Goal: Task Accomplishment & Management: Complete application form

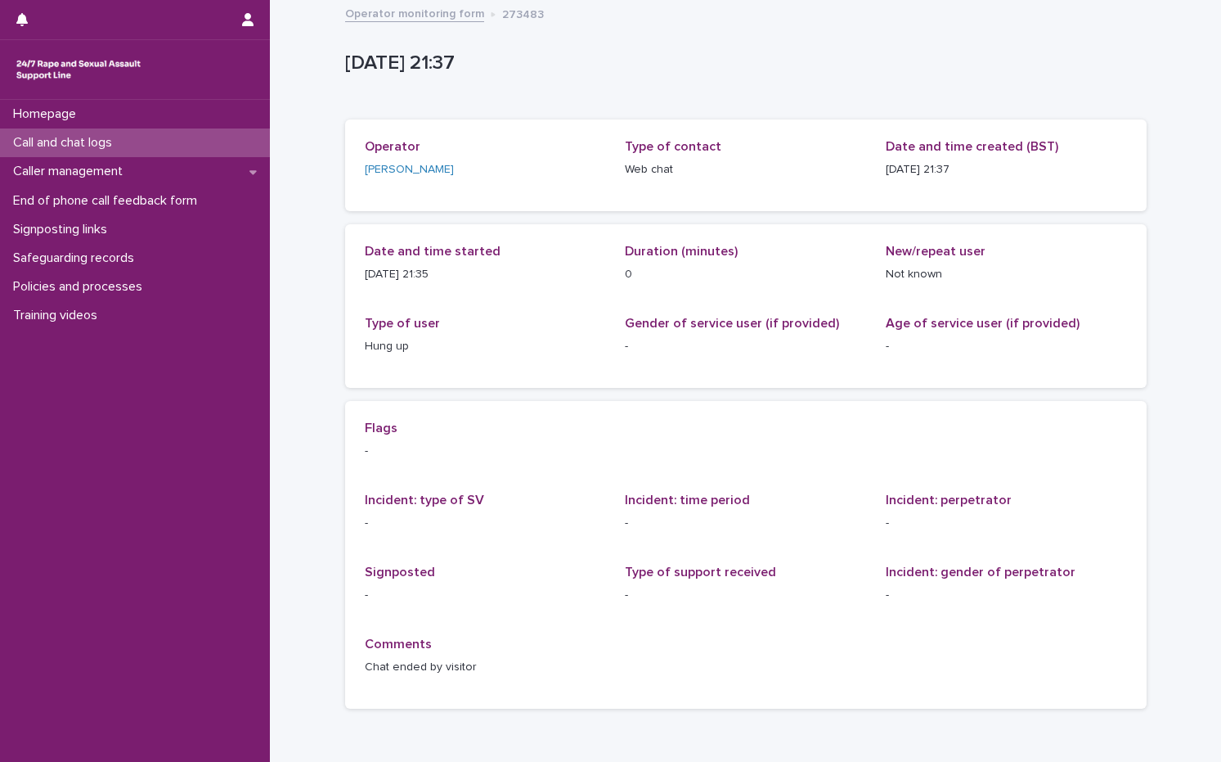
click at [59, 142] on p "Call and chat logs" at bounding box center [66, 143] width 119 height 16
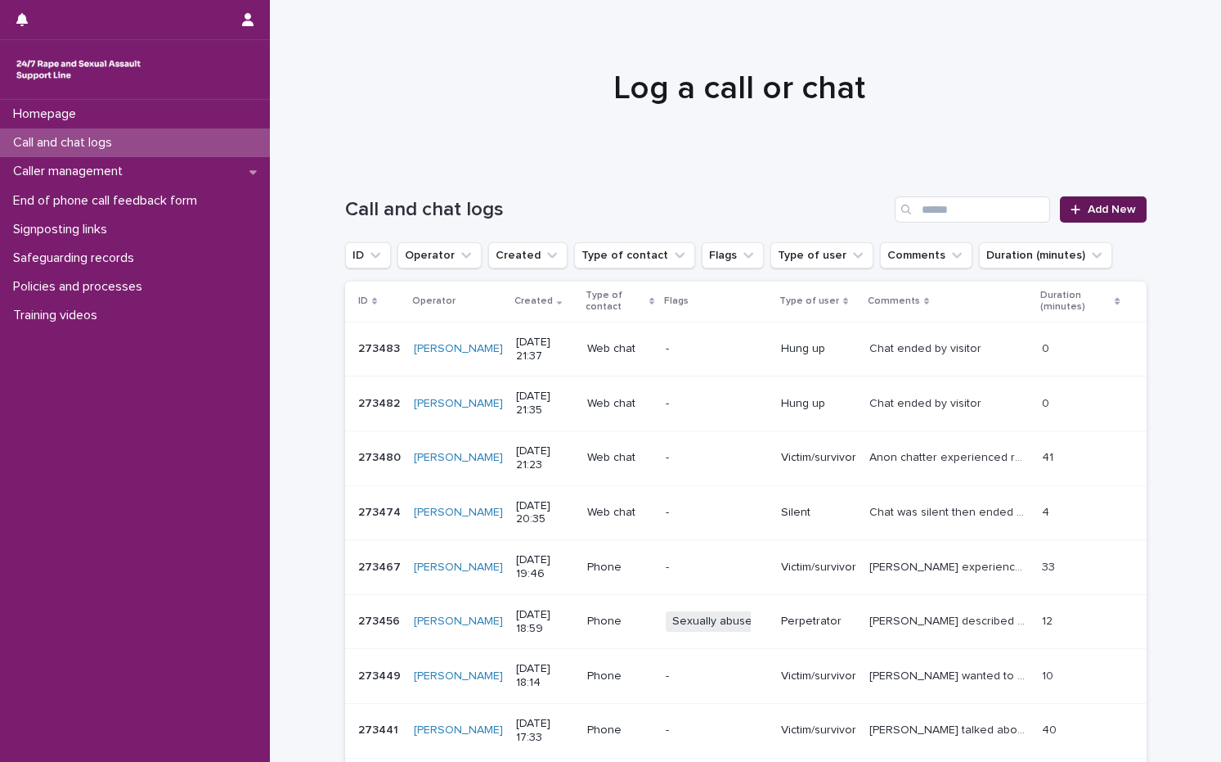
click at [1077, 210] on div at bounding box center [1079, 209] width 16 height 11
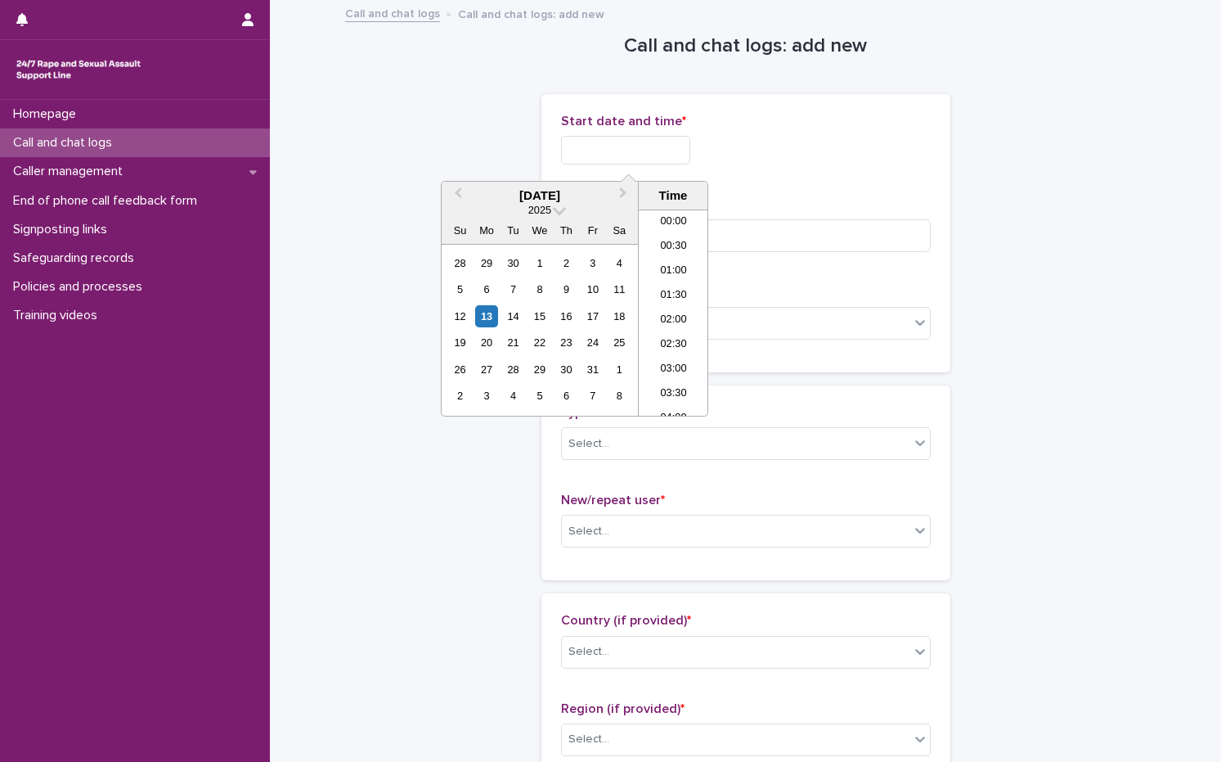
click at [579, 157] on input "text" at bounding box center [625, 150] width 129 height 29
drag, startPoint x: 483, startPoint y: 314, endPoint x: 504, endPoint y: 23, distance: 292.0
click at [504, 23] on body "Homepage Call and chat logs Caller management End of phone call feedback form S…" at bounding box center [610, 381] width 1221 height 762
click at [486, 309] on div "13" at bounding box center [486, 316] width 22 height 22
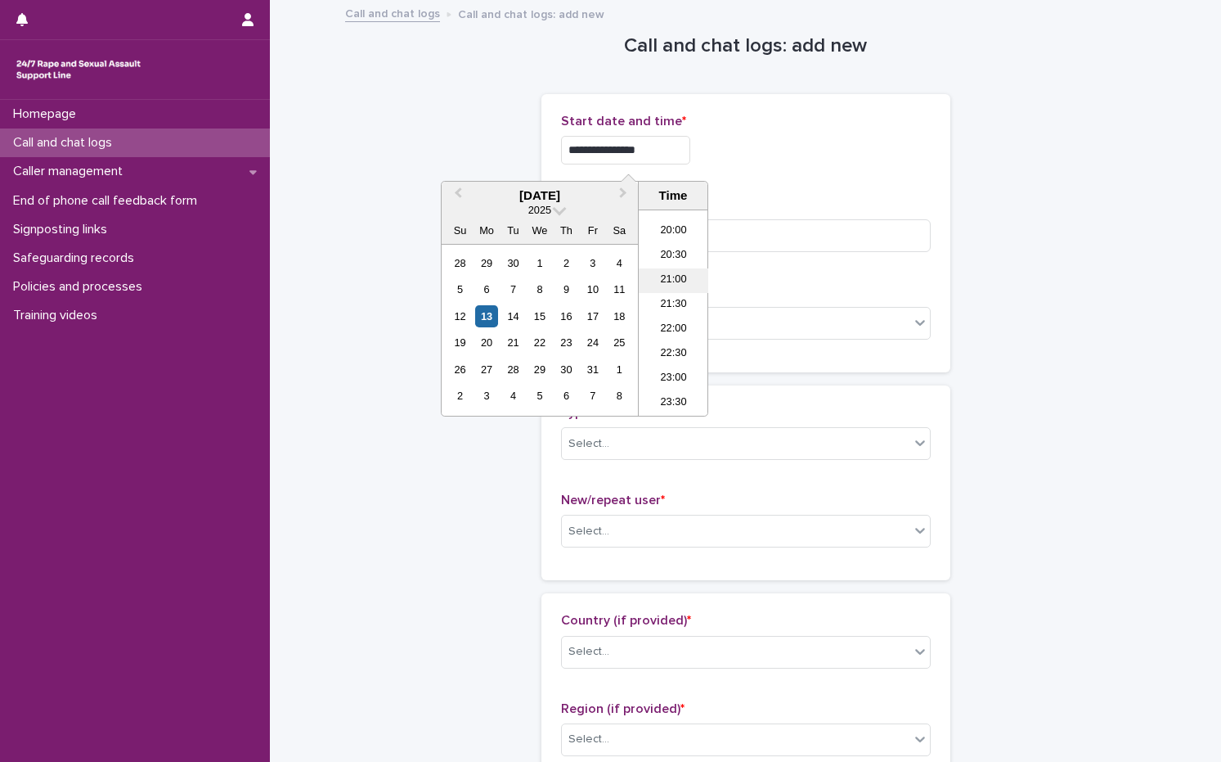
click at [681, 276] on li "21:00" at bounding box center [674, 280] width 70 height 25
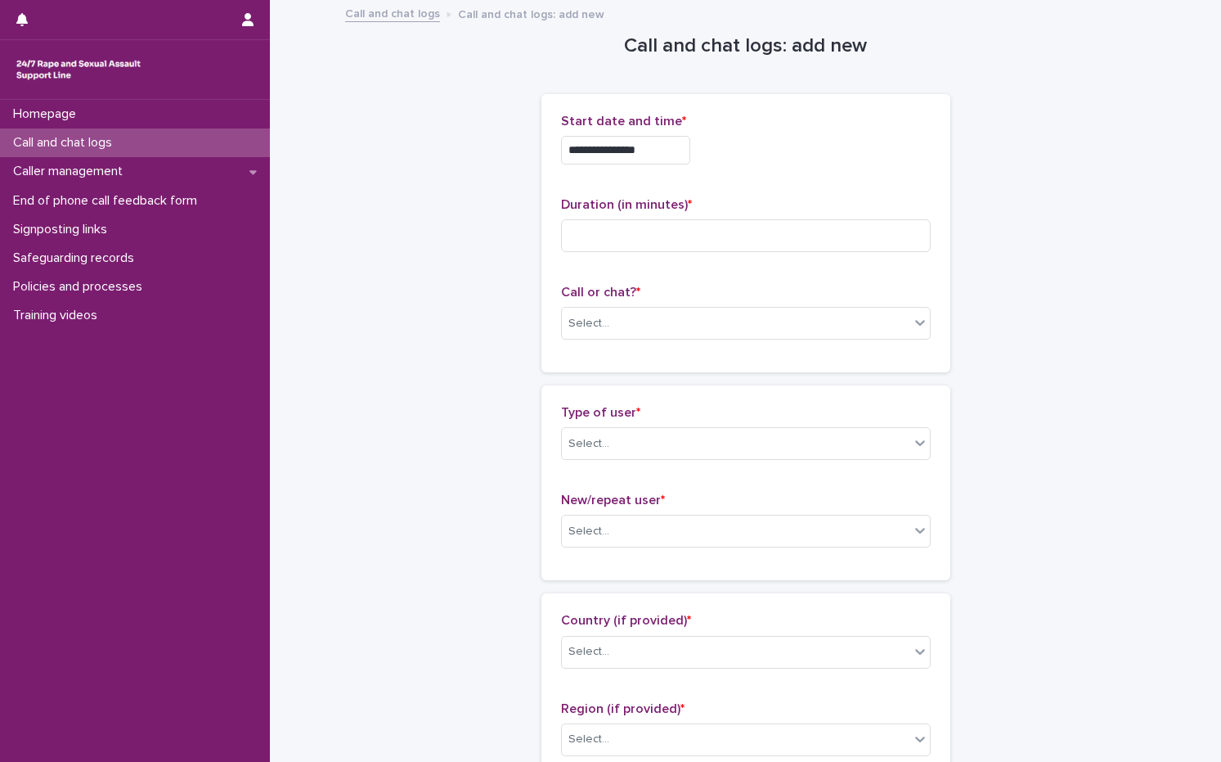
click at [686, 169] on div "**********" at bounding box center [746, 146] width 370 height 64
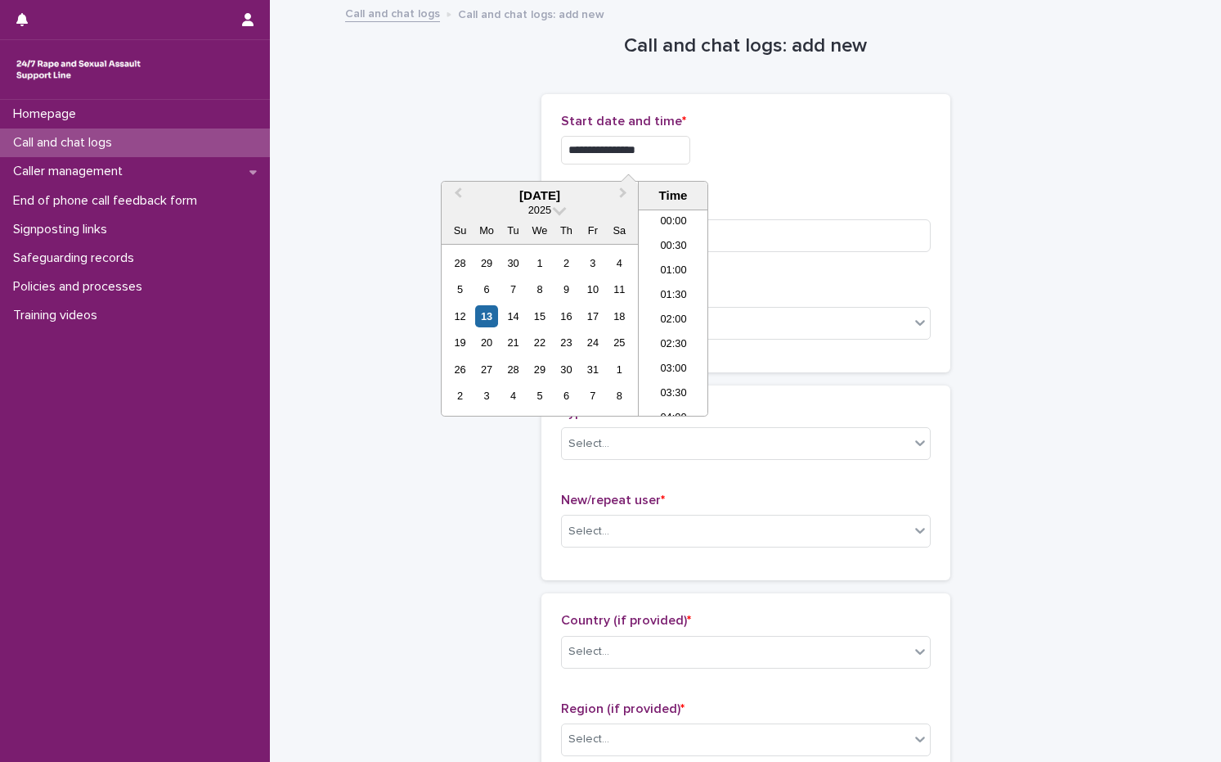
click at [689, 150] on input "**********" at bounding box center [625, 150] width 129 height 29
type input "**********"
click at [772, 142] on div "**********" at bounding box center [746, 150] width 370 height 29
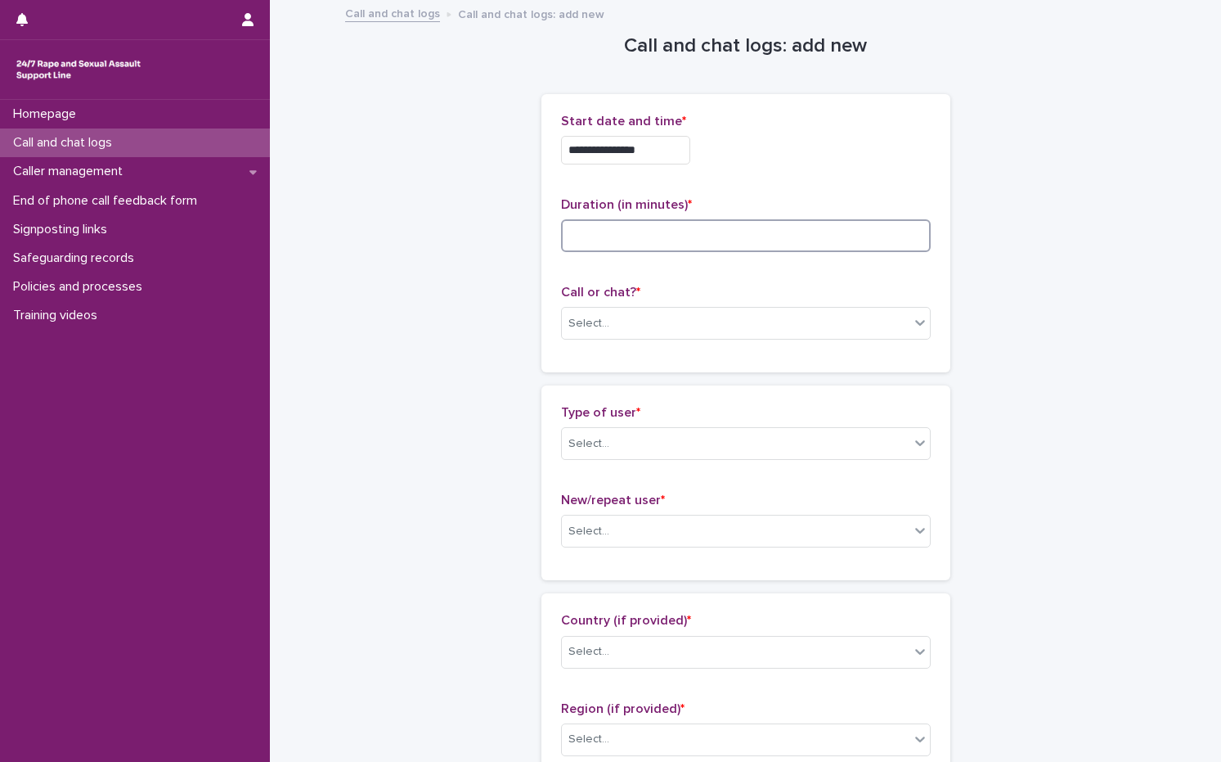
click at [626, 236] on input at bounding box center [746, 235] width 370 height 33
type input "**"
click at [663, 316] on div "Select..." at bounding box center [736, 323] width 348 height 27
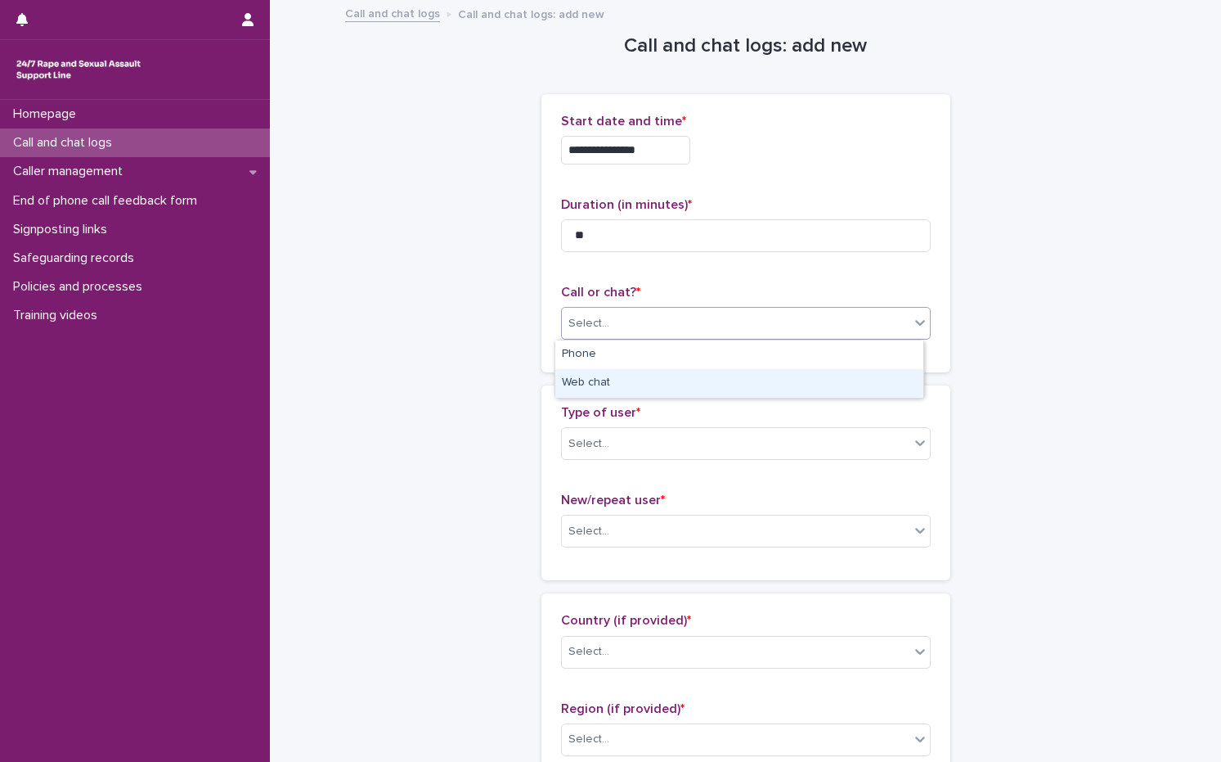
click at [636, 392] on div "Web chat" at bounding box center [739, 383] width 368 height 29
click at [600, 447] on div "Select..." at bounding box center [589, 443] width 41 height 17
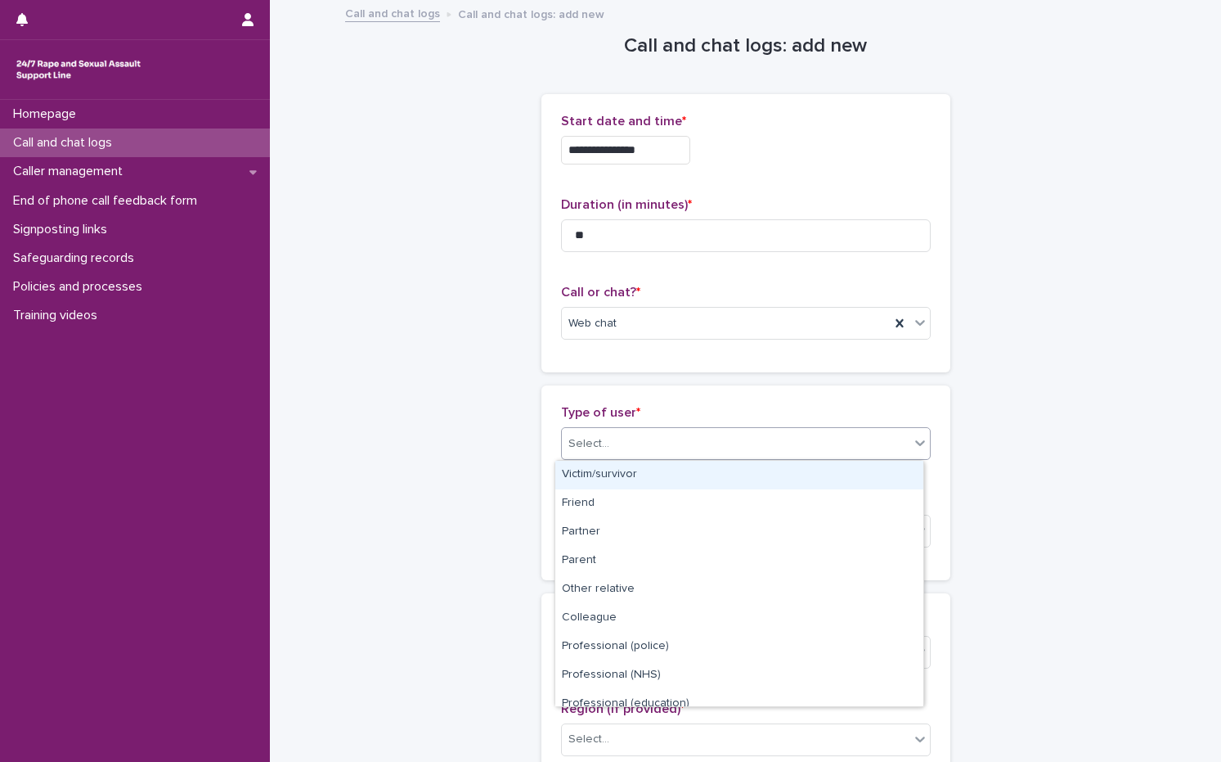
click at [592, 474] on div "Victim/survivor" at bounding box center [739, 475] width 368 height 29
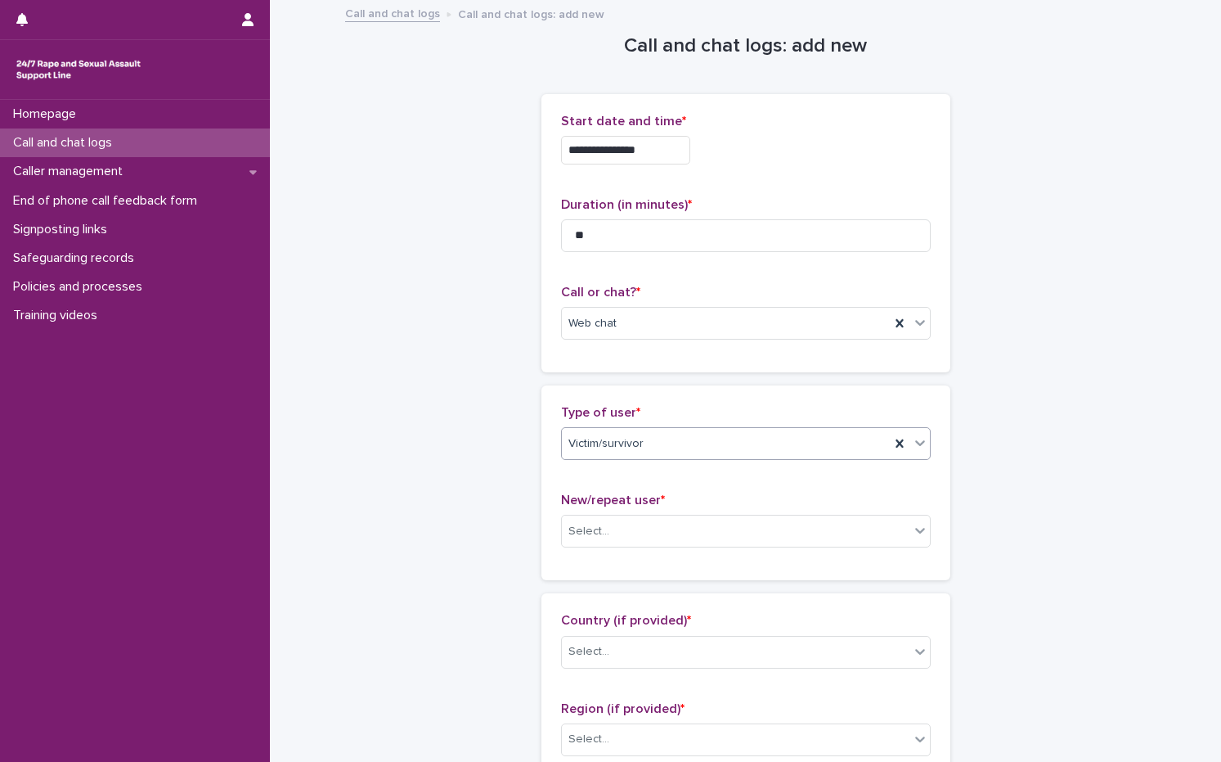
scroll to position [409, 0]
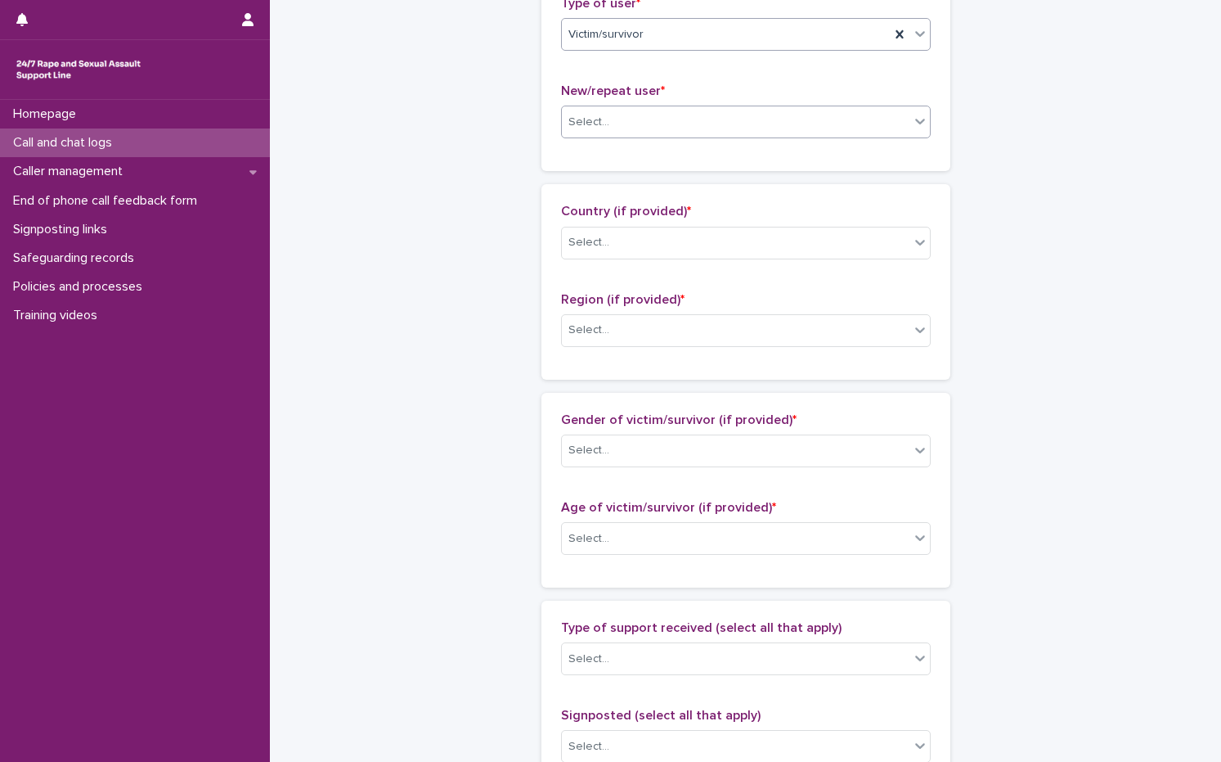
click at [605, 116] on div "Select..." at bounding box center [736, 122] width 348 height 27
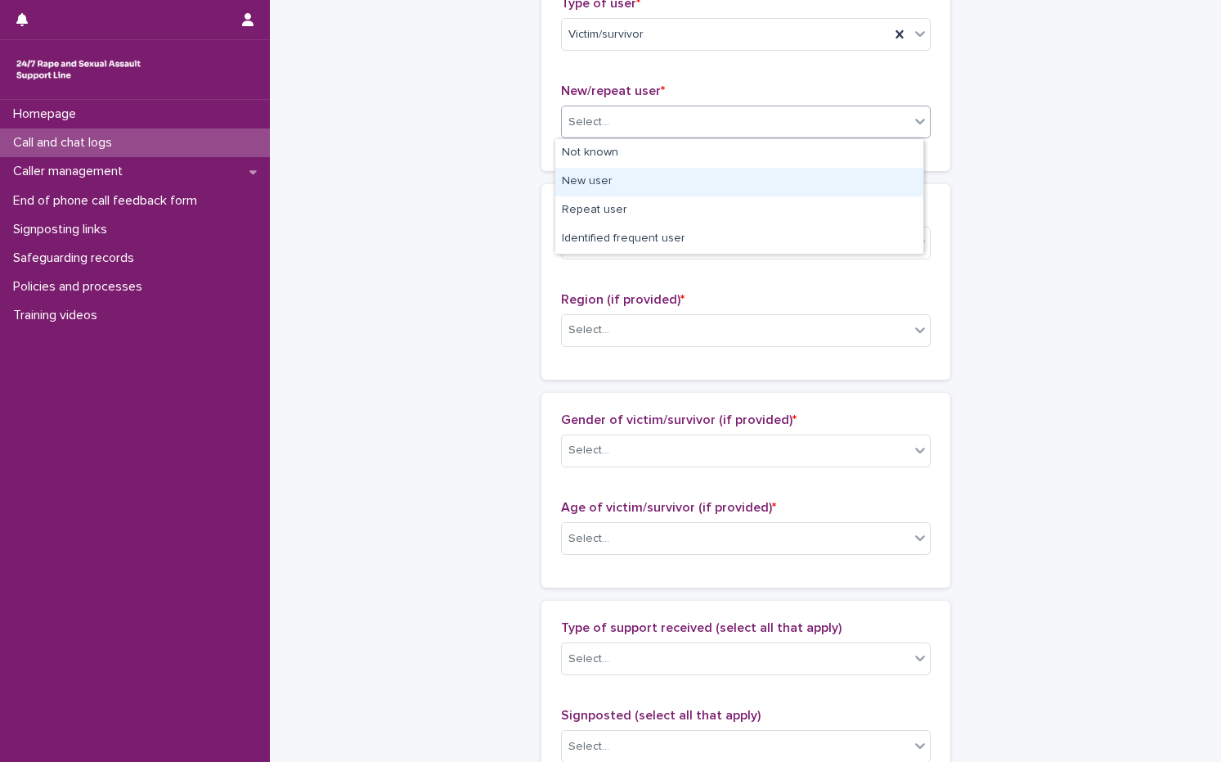
click at [602, 180] on div "New user" at bounding box center [739, 182] width 368 height 29
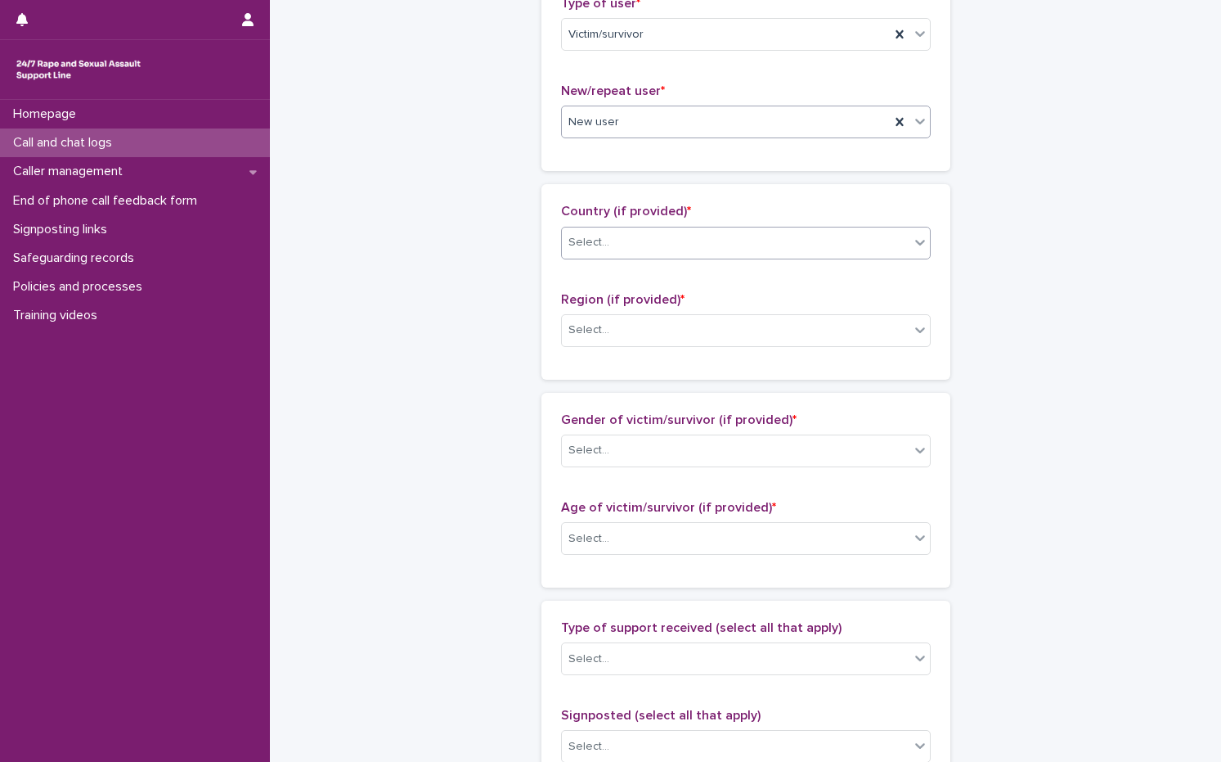
click at [593, 239] on div "Select..." at bounding box center [589, 242] width 41 height 17
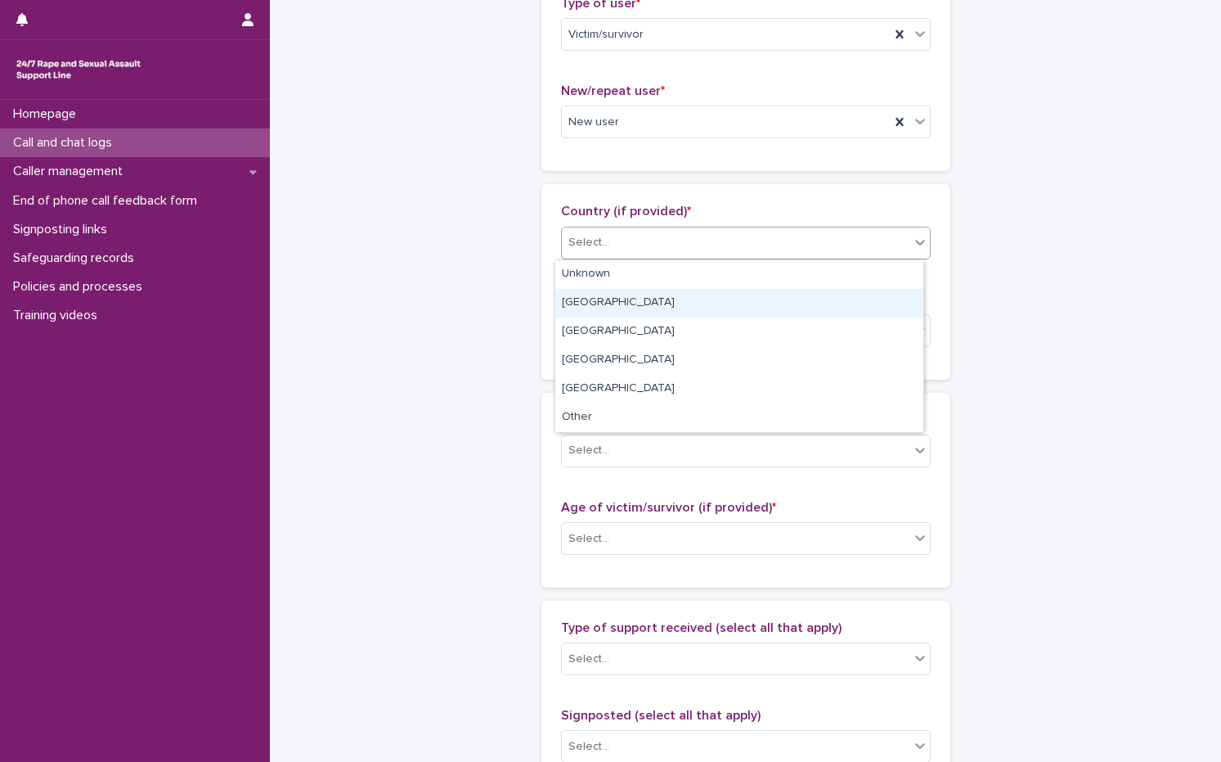
click at [602, 290] on div "[GEOGRAPHIC_DATA]" at bounding box center [739, 303] width 368 height 29
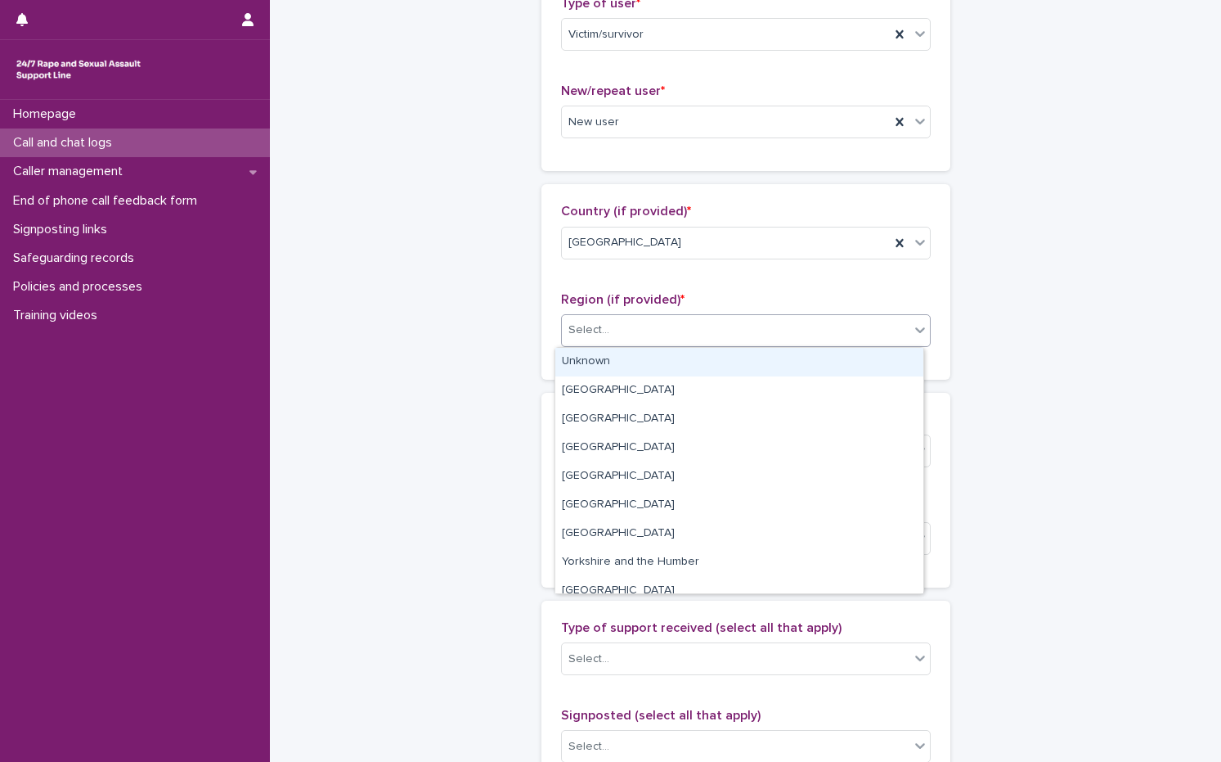
click at [599, 324] on div "Select..." at bounding box center [589, 329] width 41 height 17
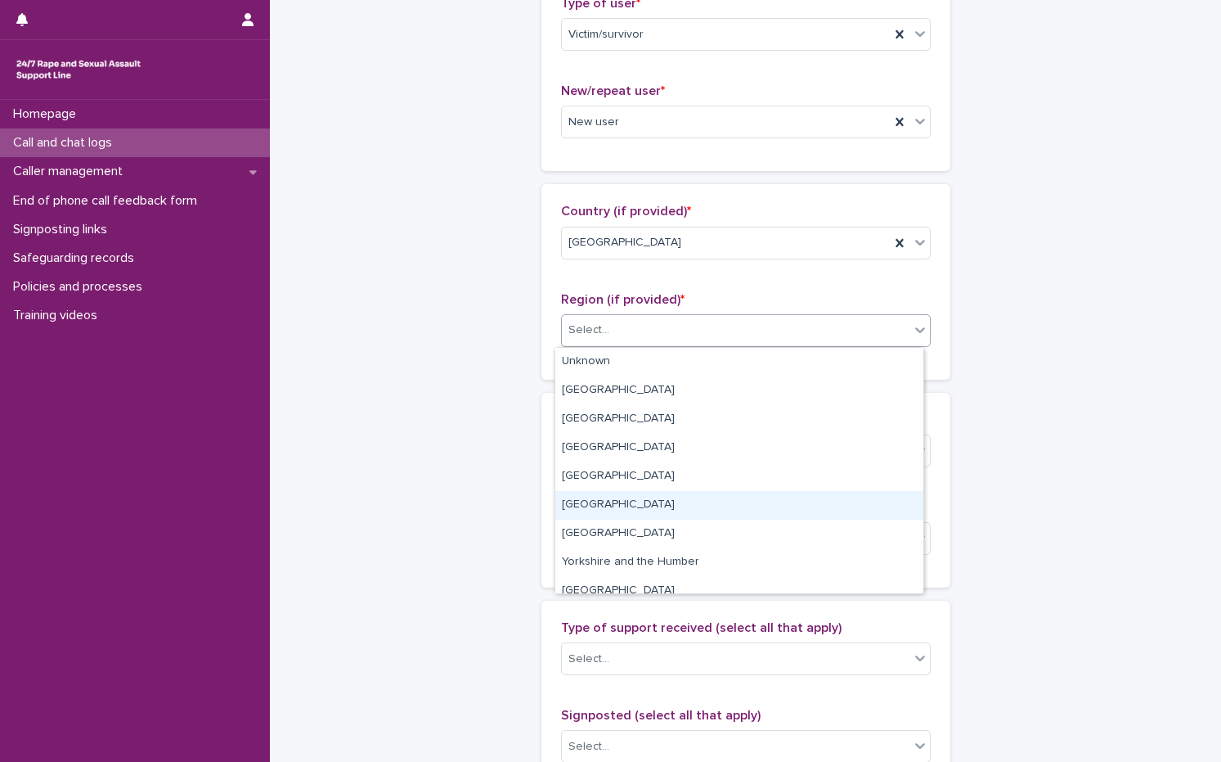
click at [619, 505] on div "[GEOGRAPHIC_DATA]" at bounding box center [739, 505] width 368 height 29
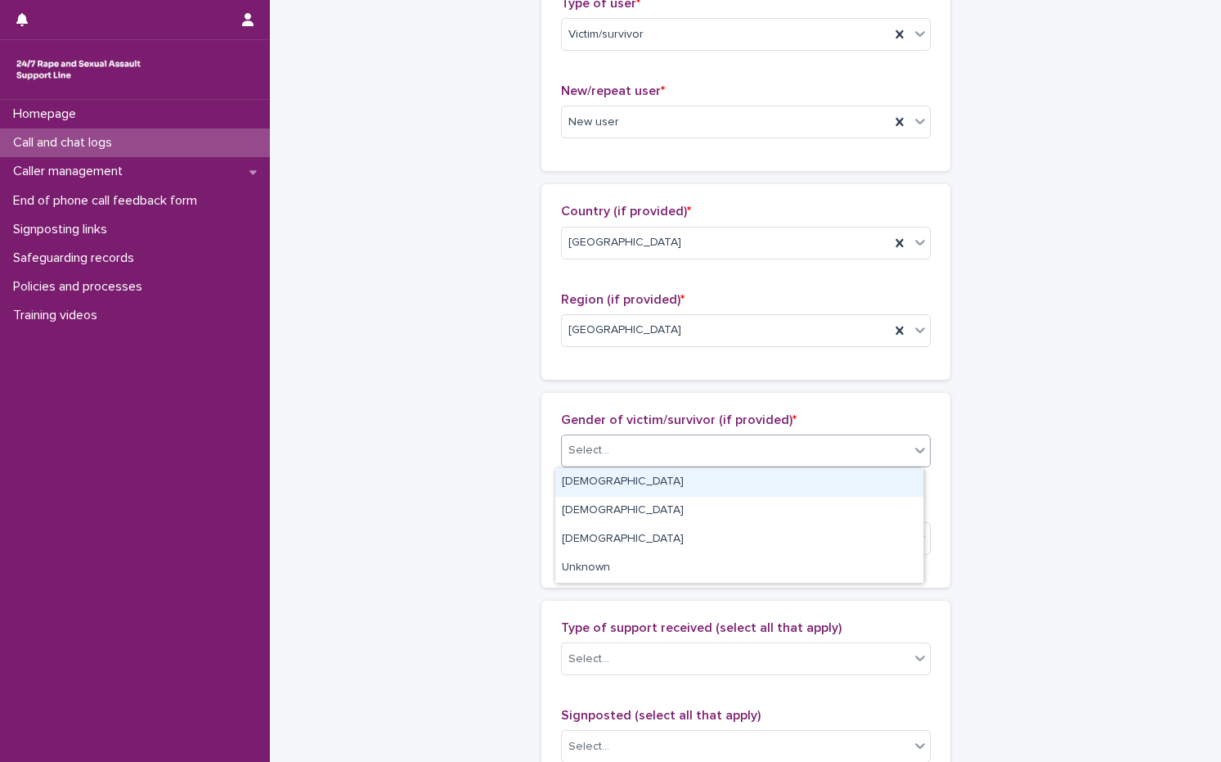
click at [625, 453] on div "Select..." at bounding box center [736, 450] width 348 height 27
click at [618, 488] on div "[DEMOGRAPHIC_DATA]" at bounding box center [739, 482] width 368 height 29
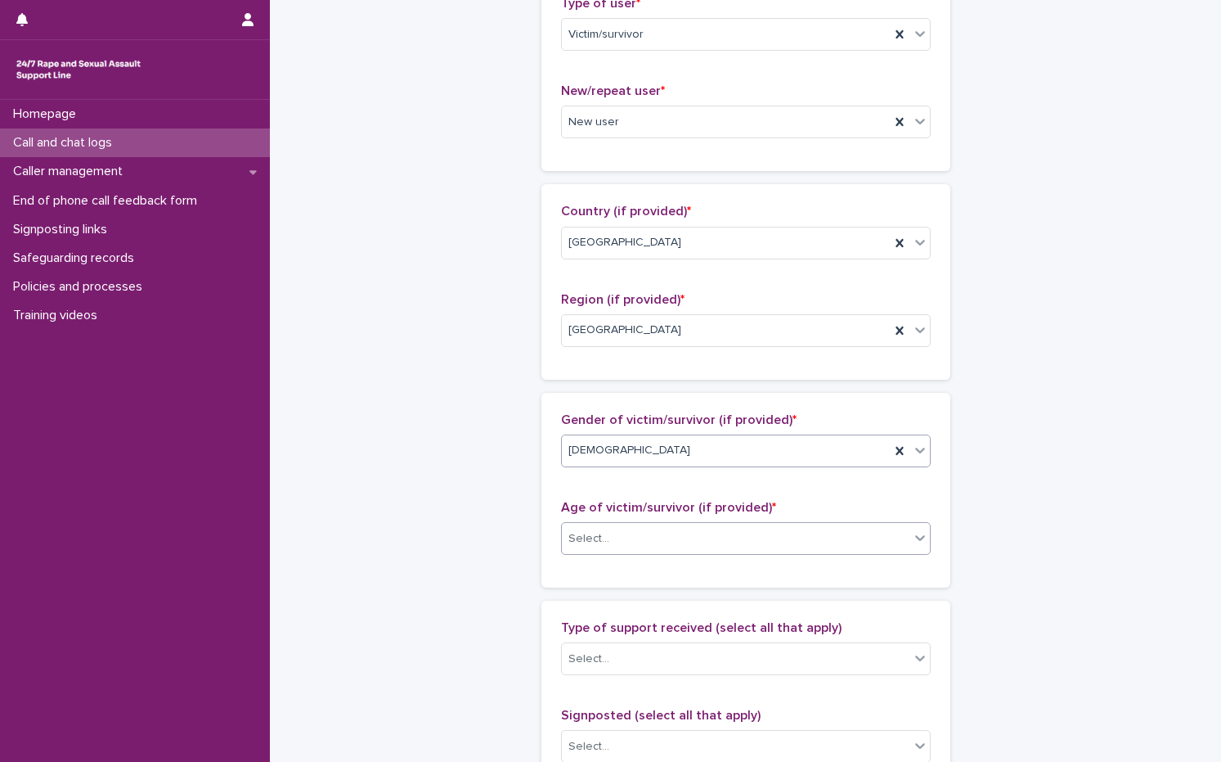
click at [610, 546] on div "Select..." at bounding box center [736, 538] width 348 height 27
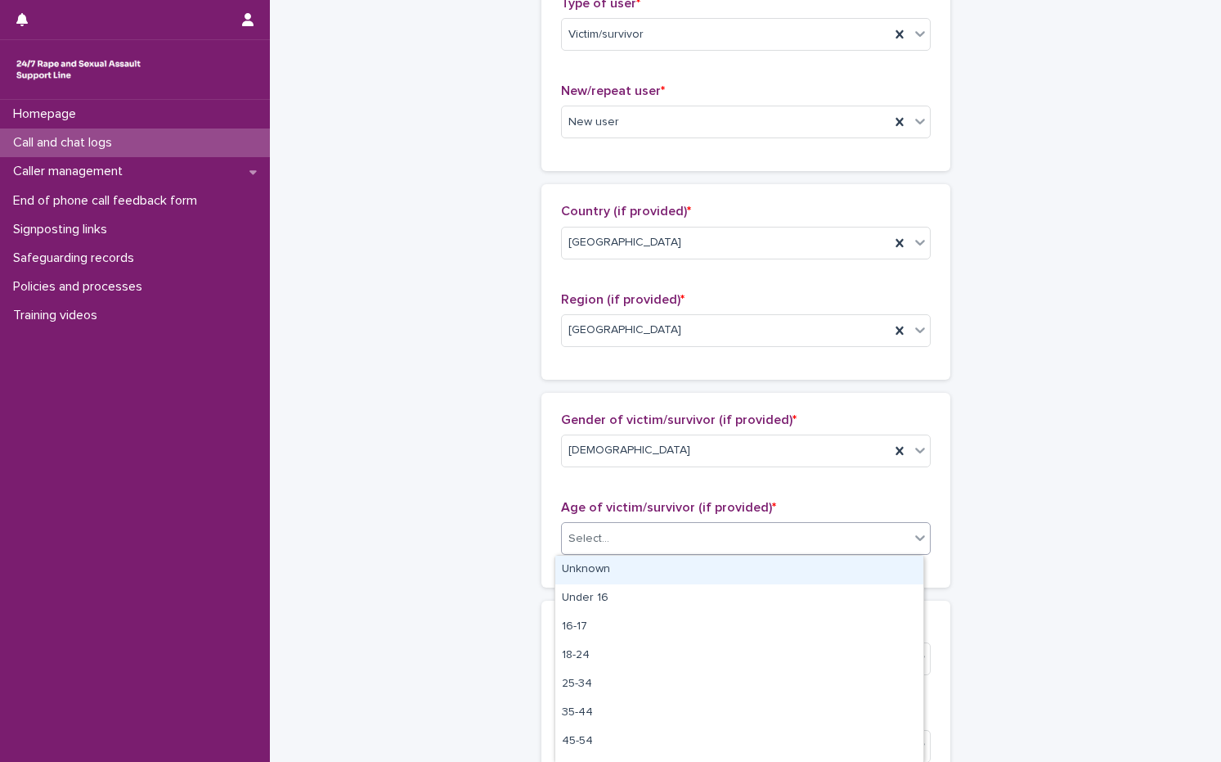
click at [608, 562] on div "Unknown" at bounding box center [739, 569] width 368 height 29
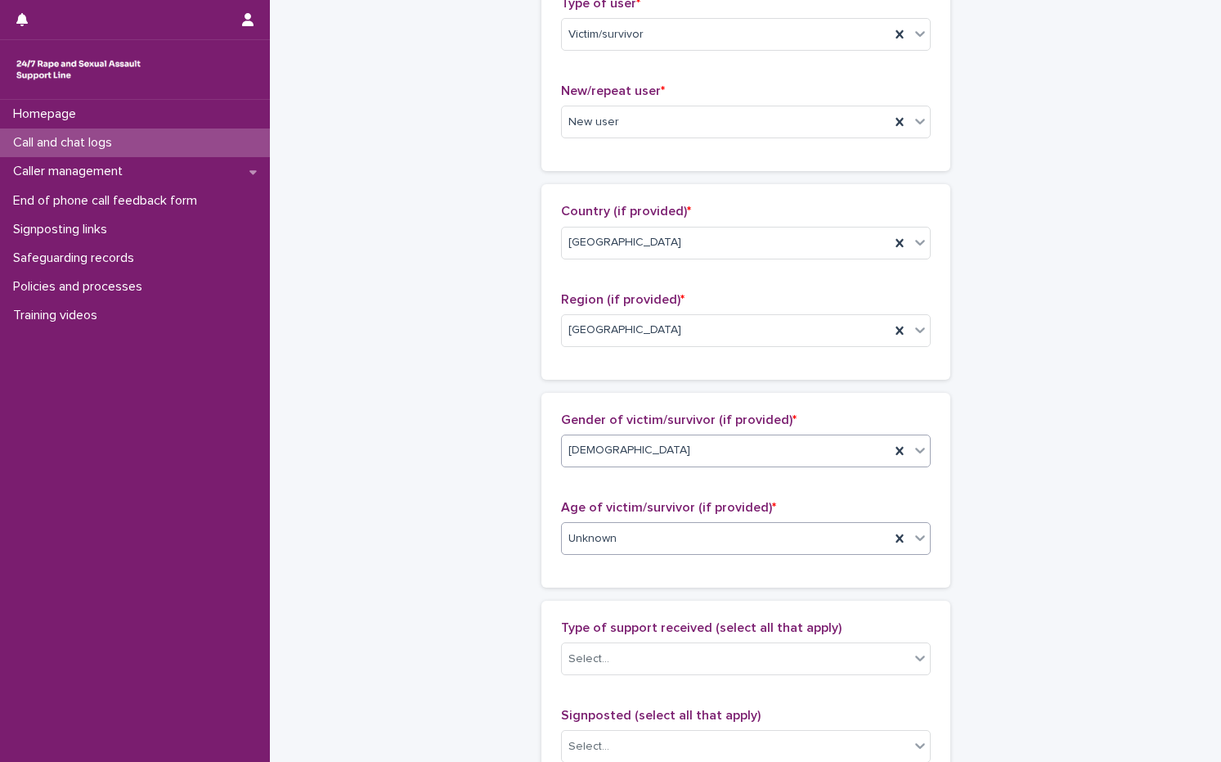
scroll to position [573, 0]
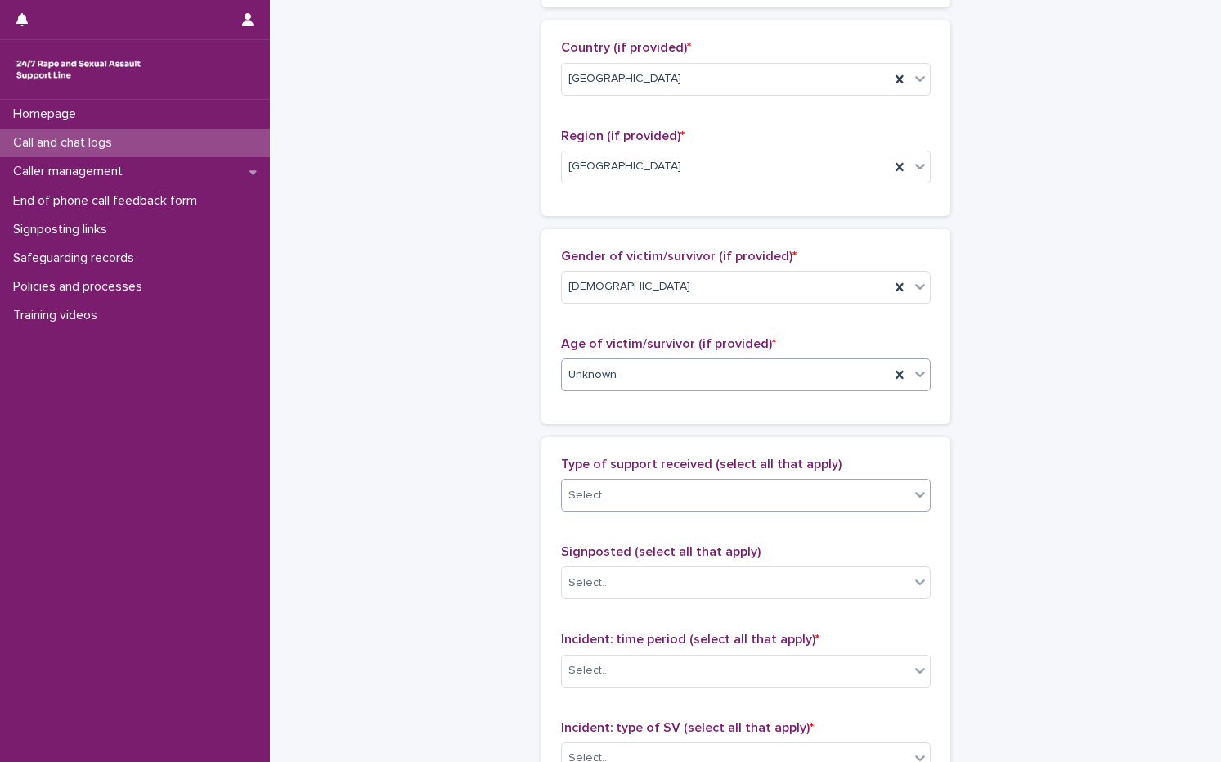
click at [601, 500] on div "Select..." at bounding box center [736, 495] width 348 height 27
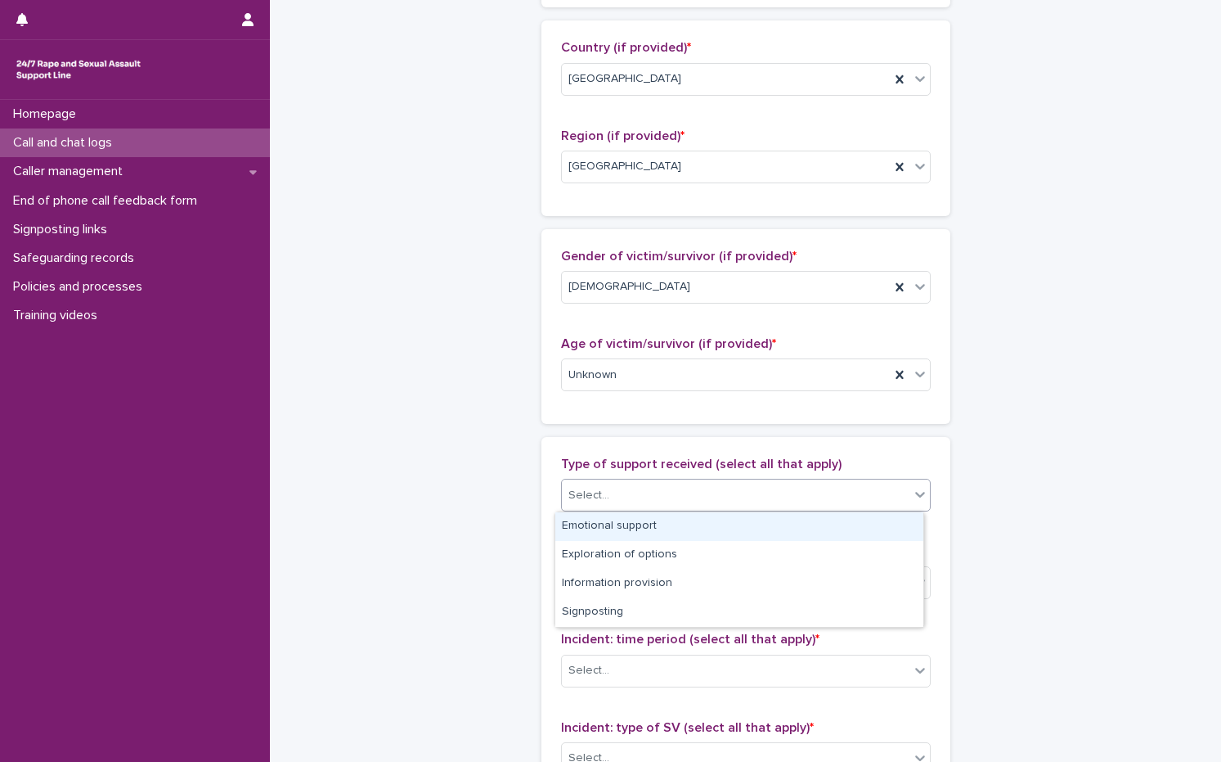
click at [600, 528] on div "Emotional support" at bounding box center [739, 526] width 368 height 29
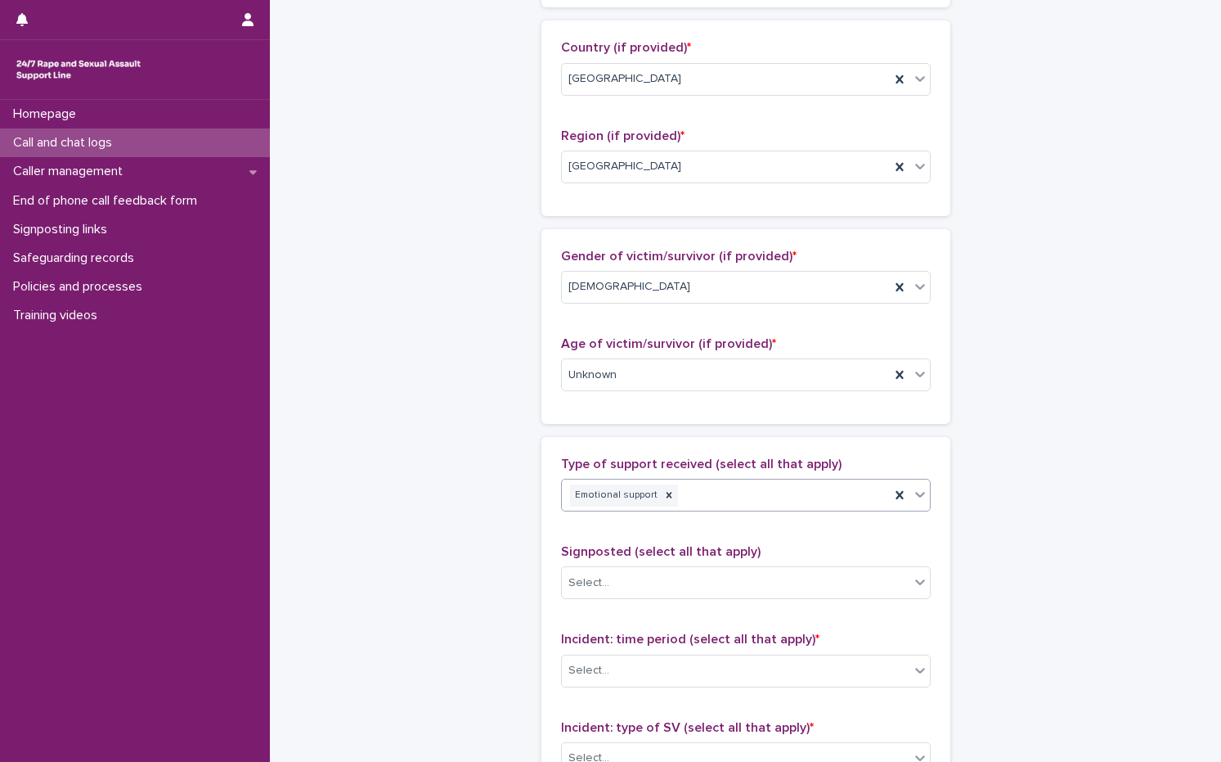
click at [730, 502] on div "Emotional support" at bounding box center [726, 495] width 328 height 29
click at [673, 542] on div "Information provision" at bounding box center [739, 555] width 368 height 29
click at [856, 495] on div "Emotional support Information provision" at bounding box center [726, 495] width 328 height 29
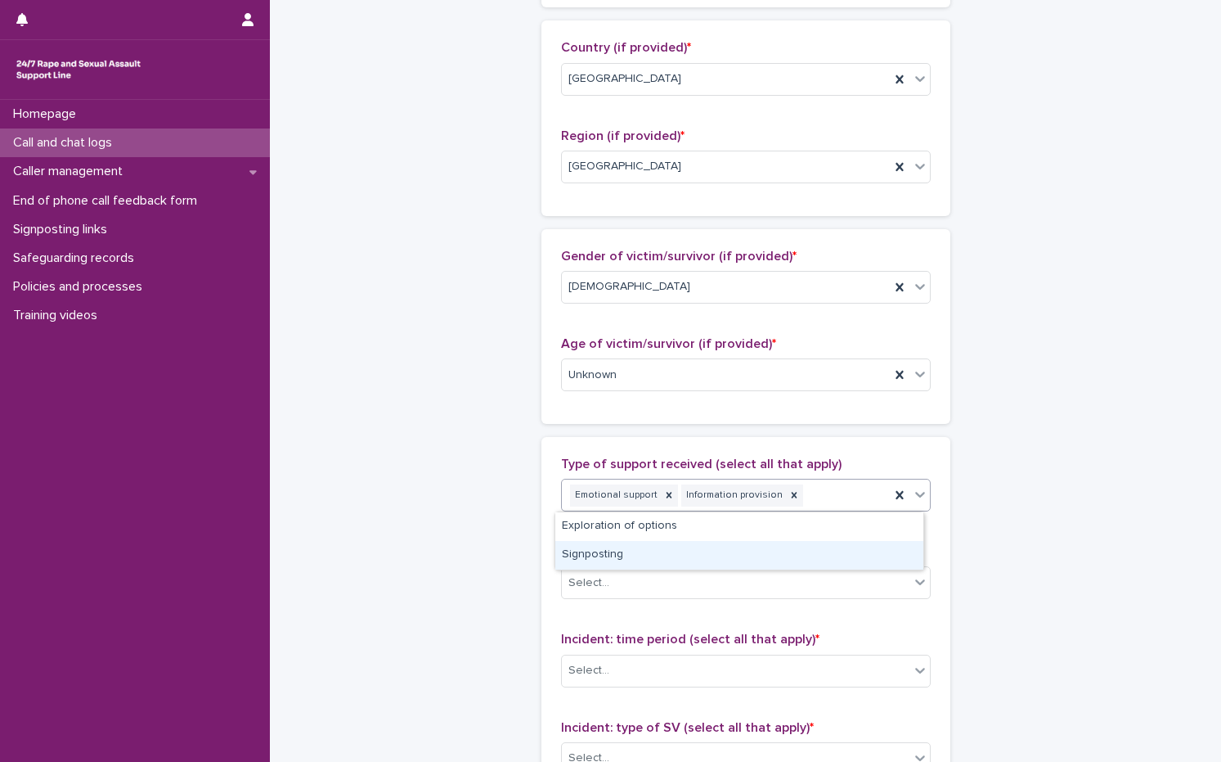
click at [668, 557] on div "Signposting" at bounding box center [739, 555] width 368 height 29
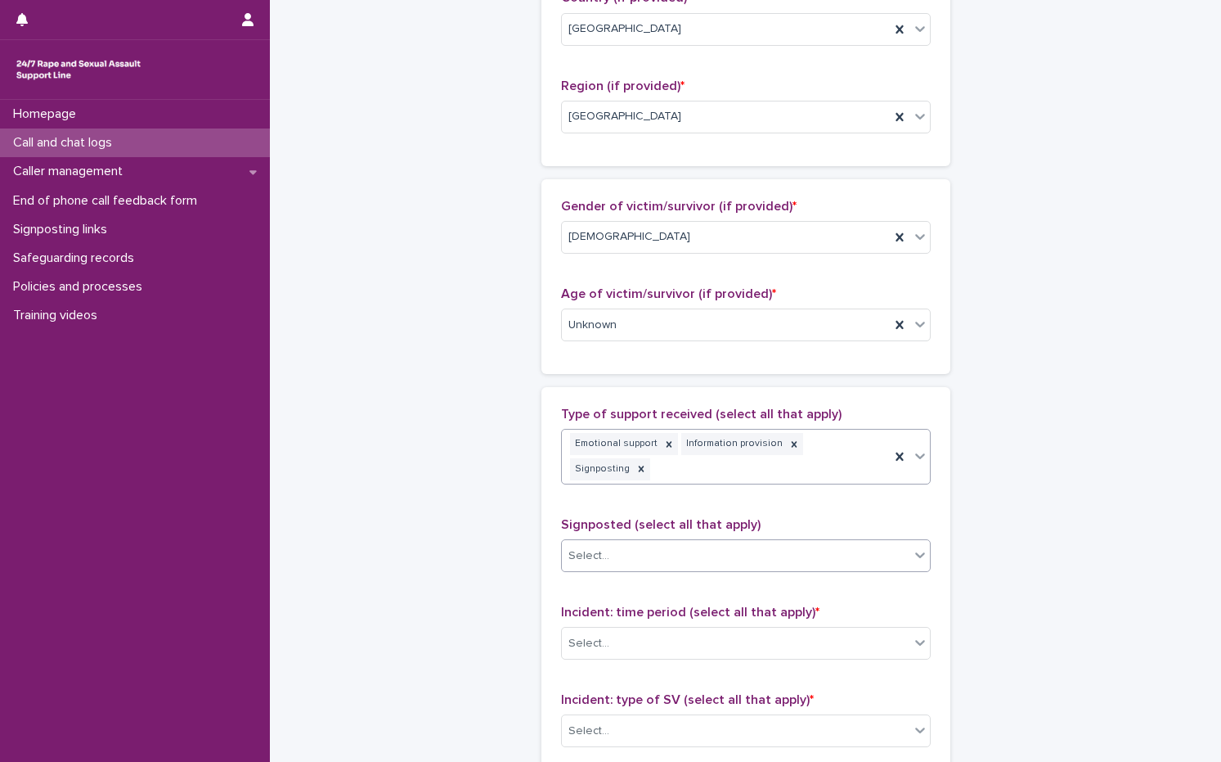
scroll to position [736, 0]
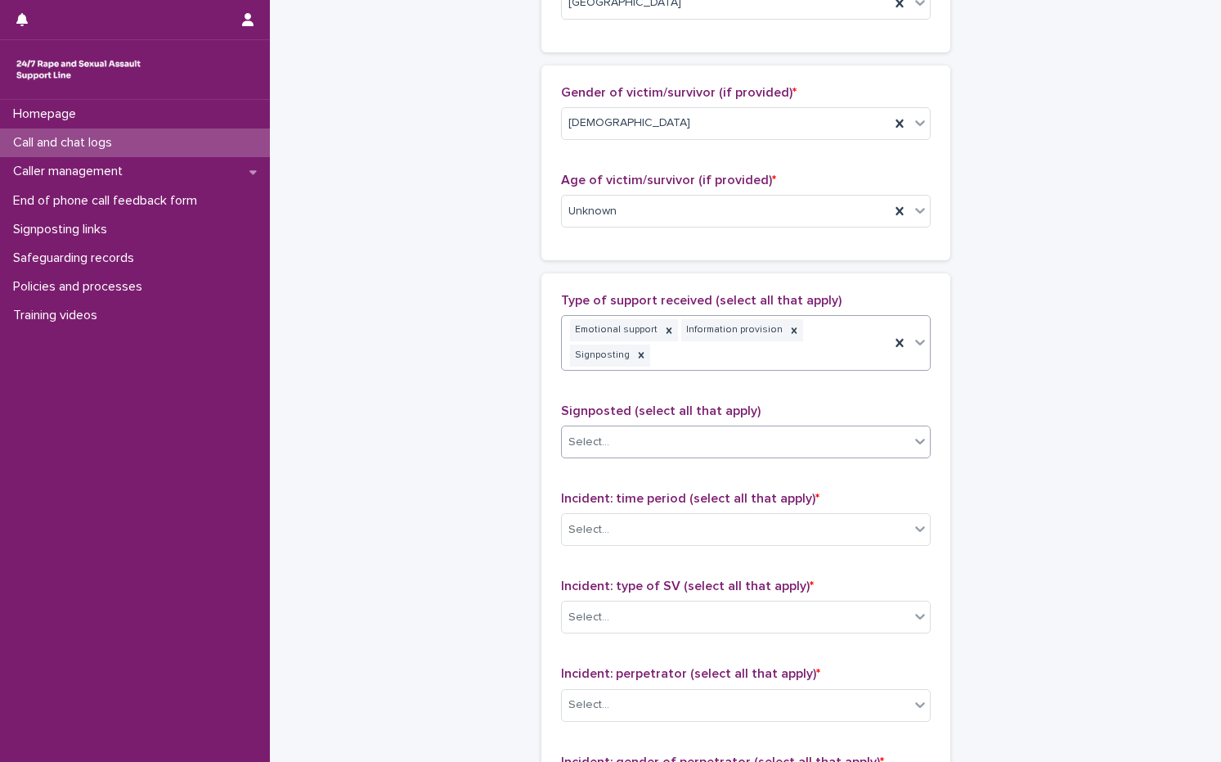
click at [581, 434] on div "Select..." at bounding box center [589, 442] width 41 height 17
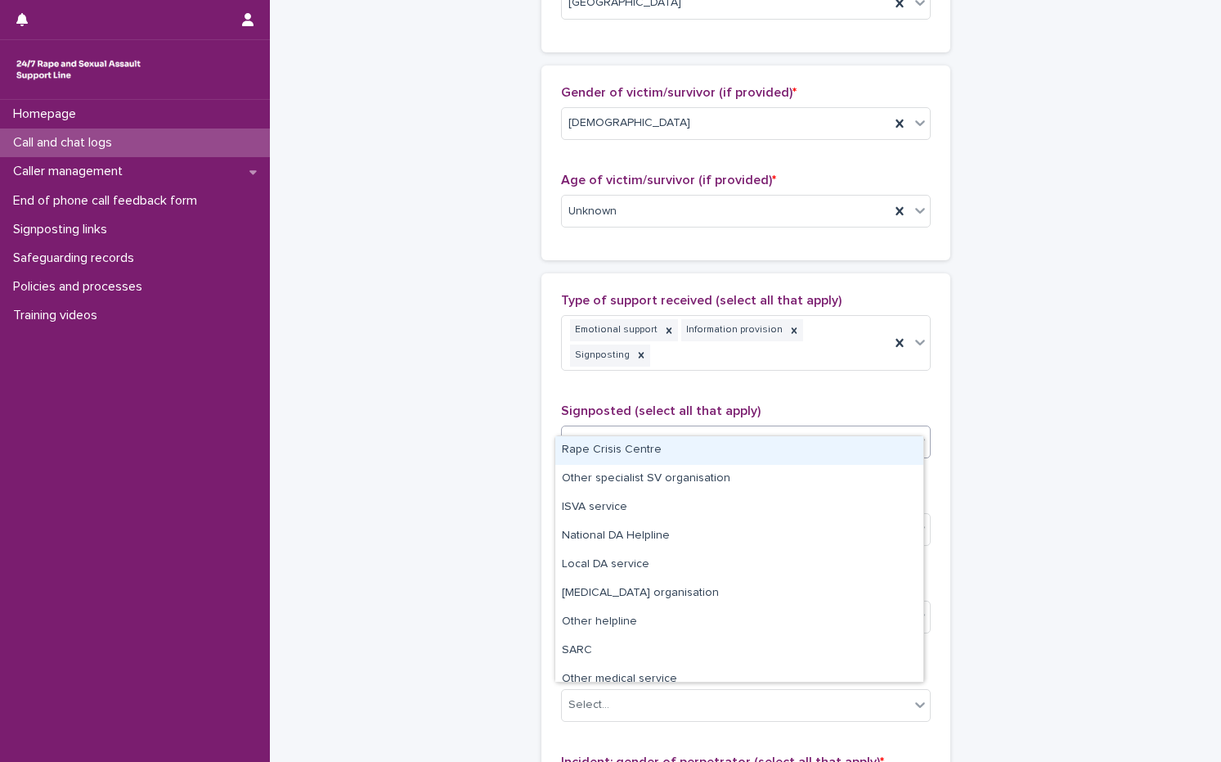
drag, startPoint x: 589, startPoint y: 465, endPoint x: 594, endPoint y: 451, distance: 15.5
click at [594, 451] on div "Rape Crisis Centre" at bounding box center [739, 450] width 368 height 29
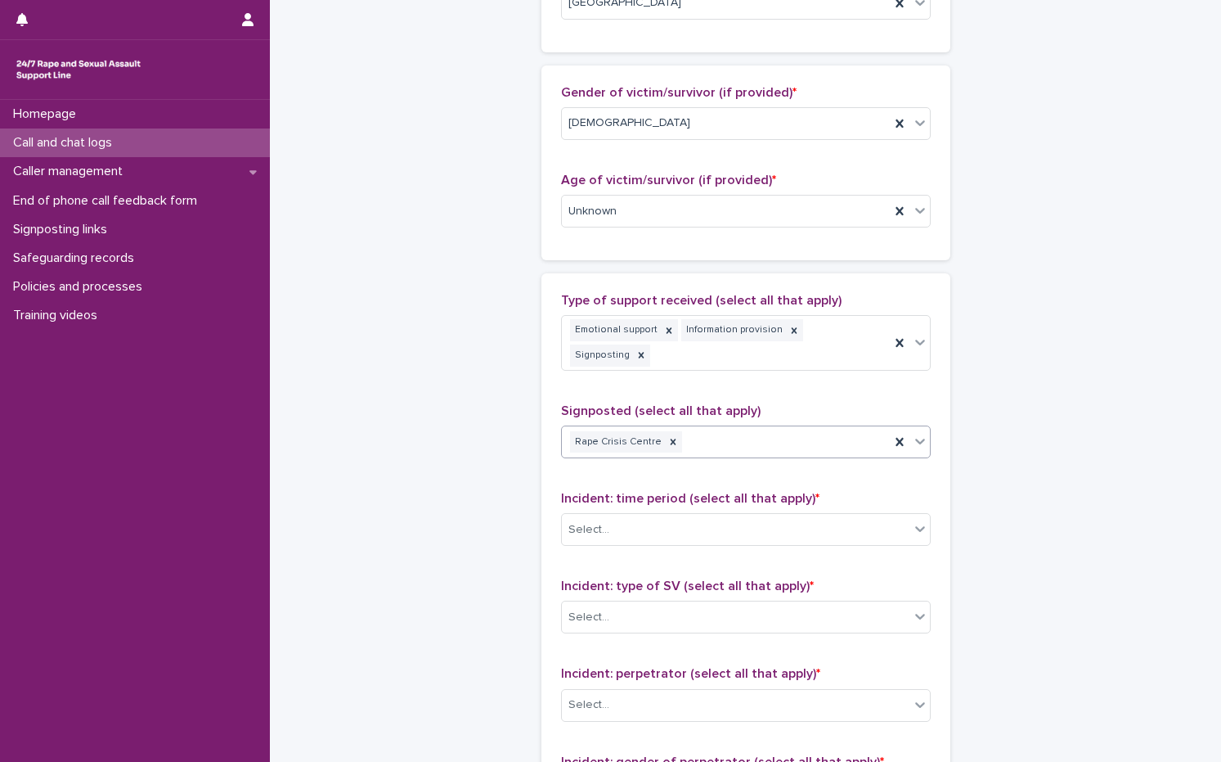
click at [776, 428] on div "Rape Crisis Centre" at bounding box center [726, 442] width 328 height 29
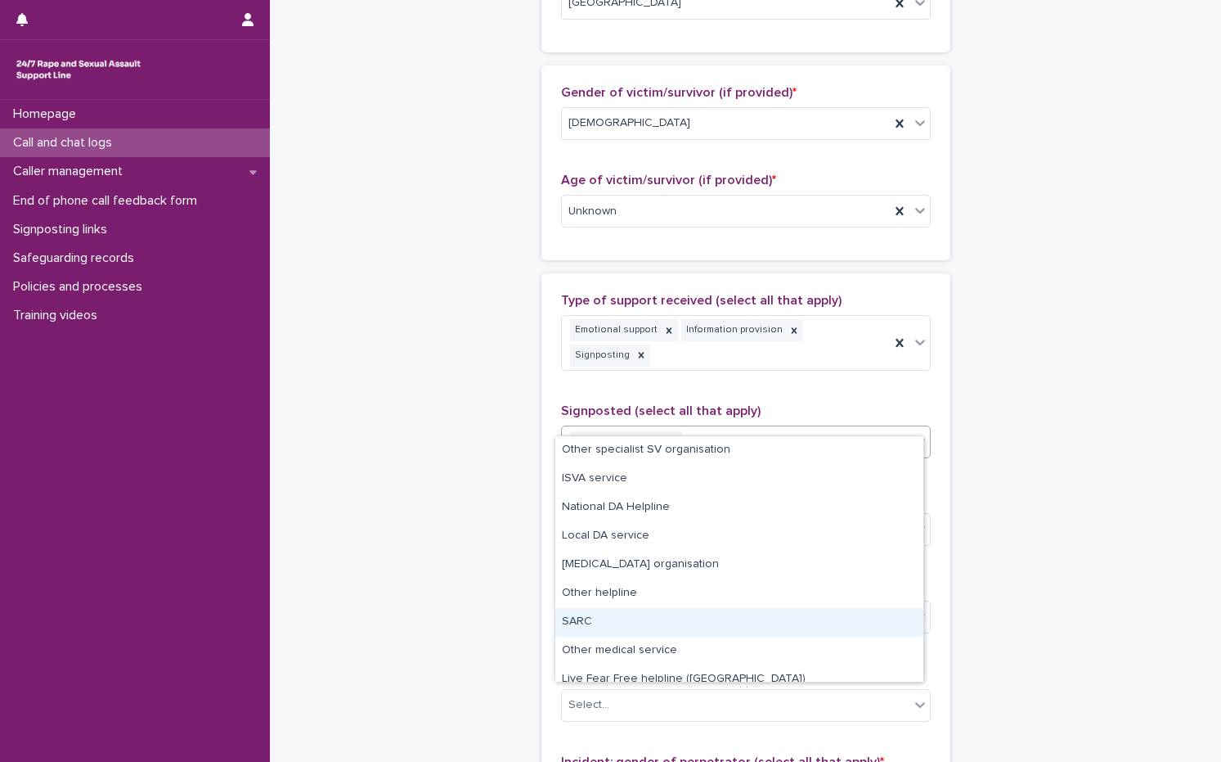
scroll to position [70, 0]
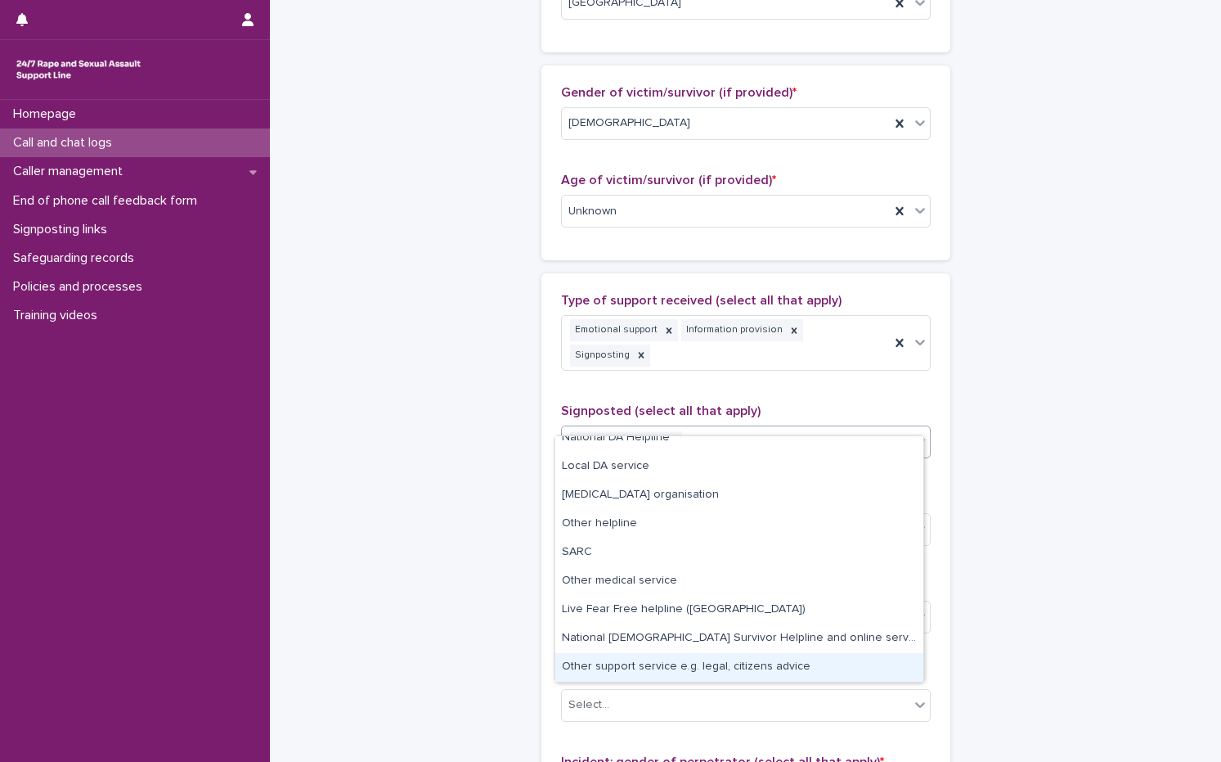
click at [641, 663] on div "Other support service e.g. legal, citizens advice" at bounding box center [739, 667] width 368 height 29
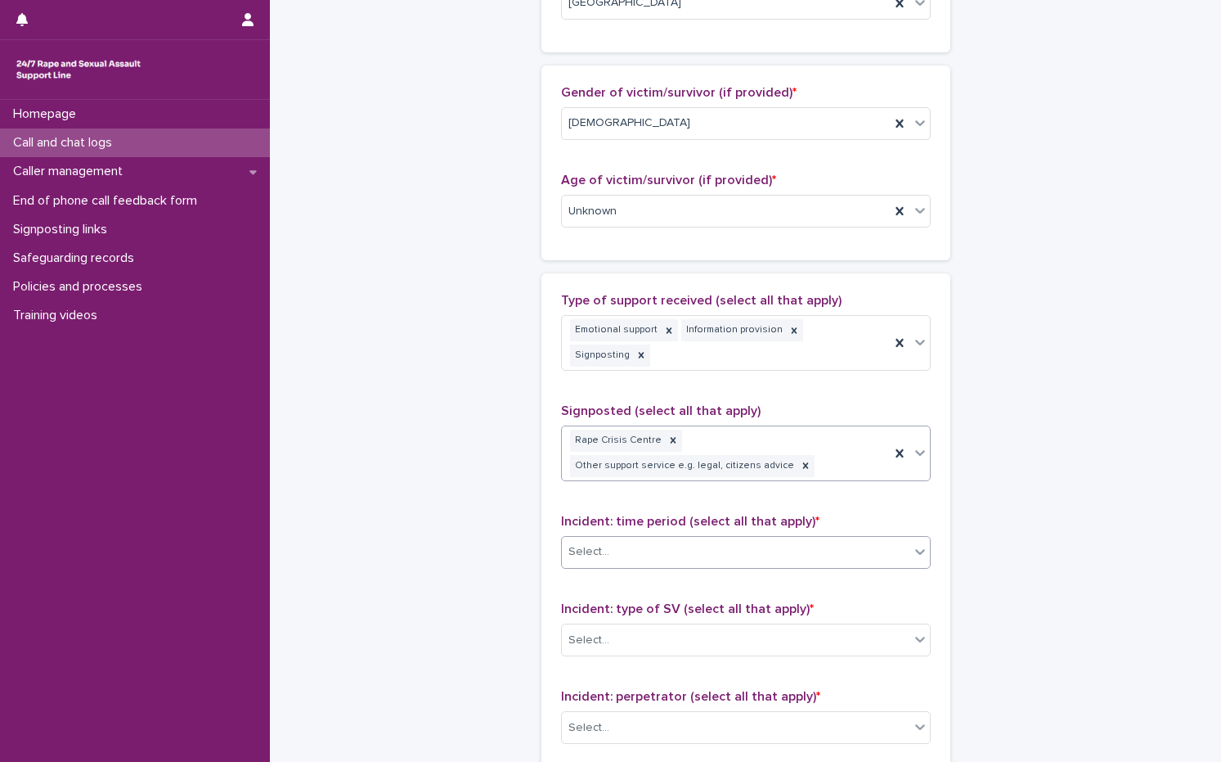
scroll to position [748, 0]
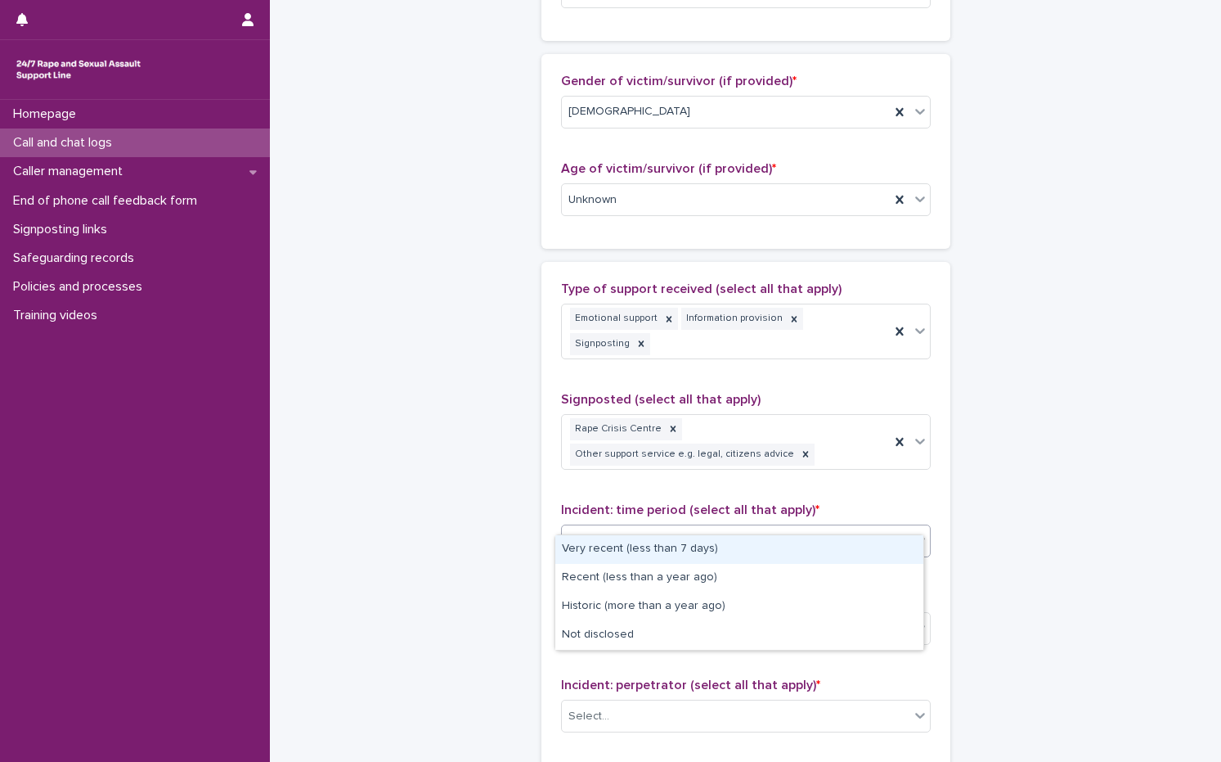
click at [648, 527] on div "Select..." at bounding box center [736, 540] width 348 height 27
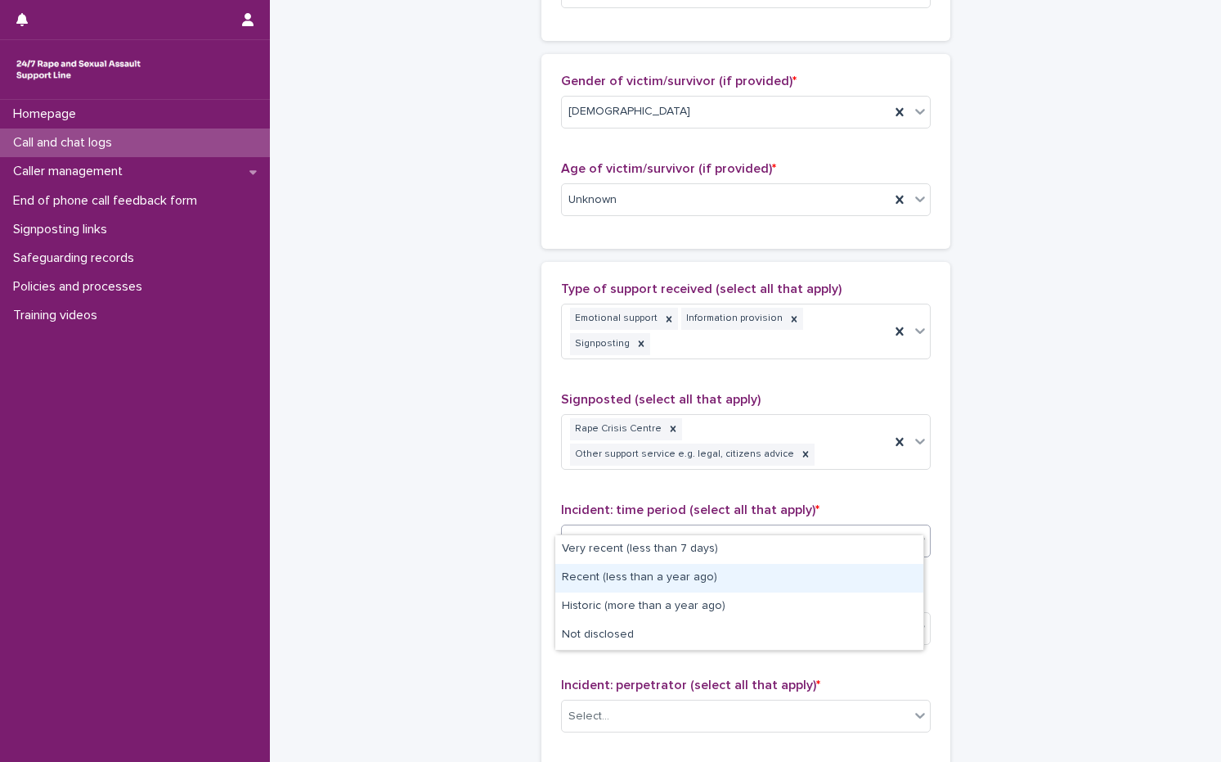
click at [650, 565] on div "Recent (less than a year ago)" at bounding box center [739, 578] width 368 height 29
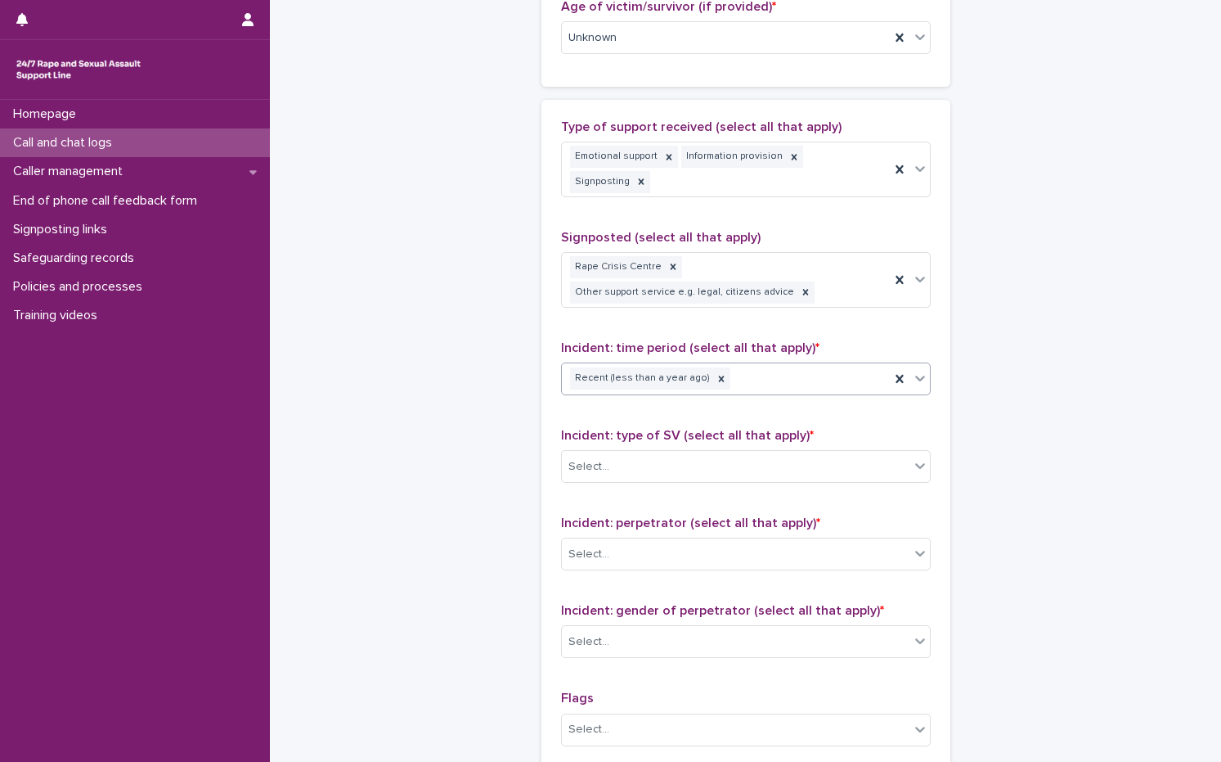
scroll to position [911, 0]
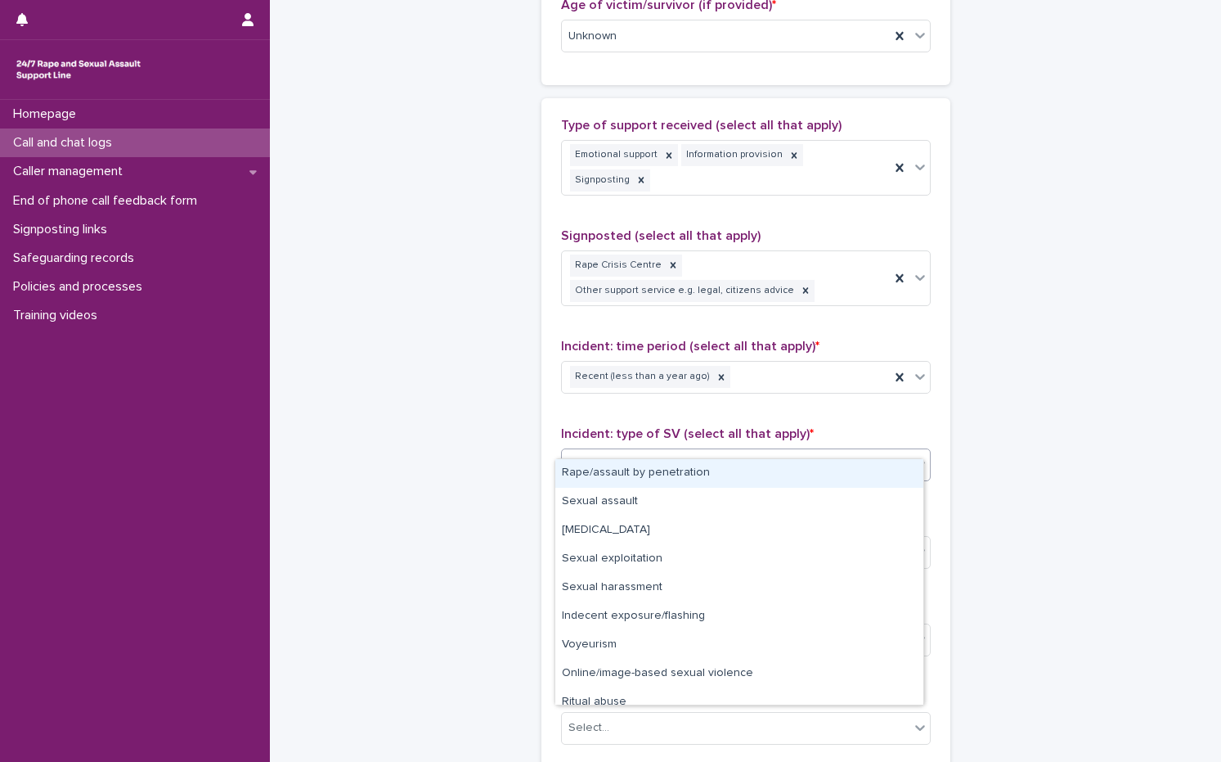
click at [609, 452] on div "Select..." at bounding box center [736, 465] width 348 height 27
click at [602, 474] on div "Rape/assault by penetration" at bounding box center [739, 473] width 368 height 29
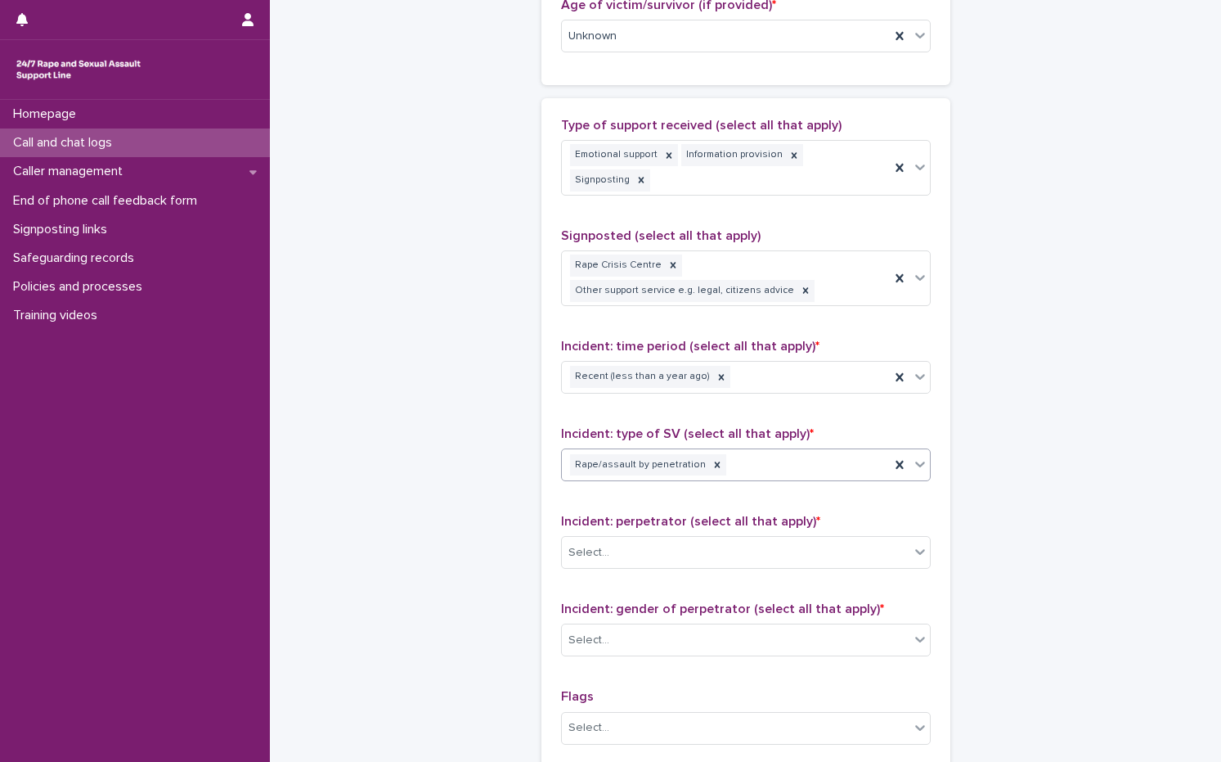
click at [794, 451] on div "Rape/assault by penetration" at bounding box center [726, 465] width 328 height 29
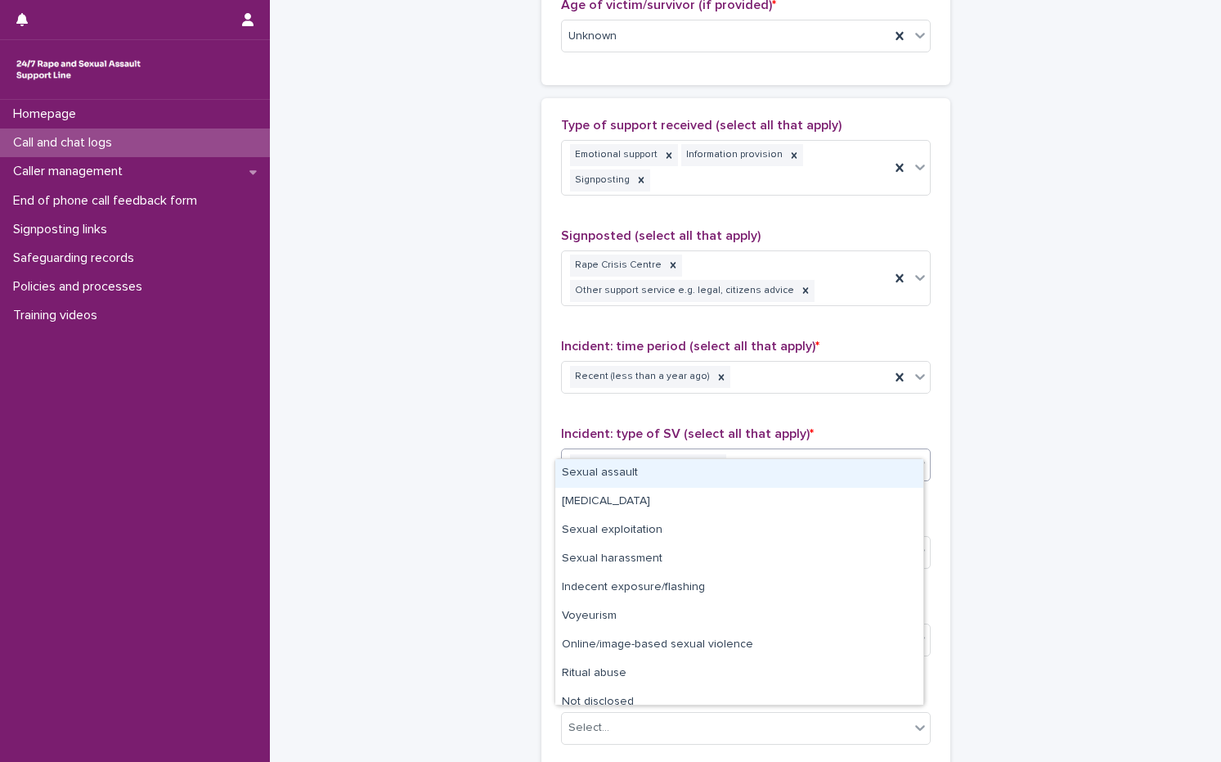
click at [643, 473] on div "Sexual assault" at bounding box center [739, 473] width 368 height 29
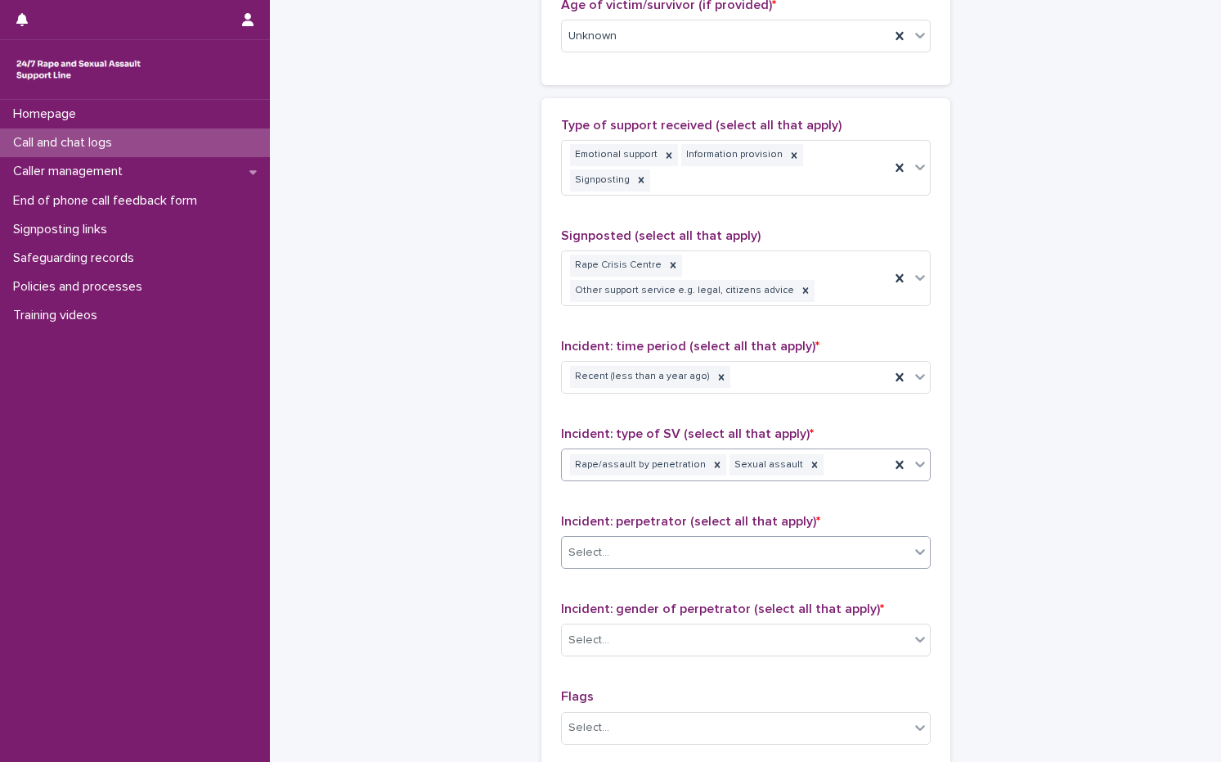
click at [632, 539] on div "Select..." at bounding box center [736, 552] width 348 height 27
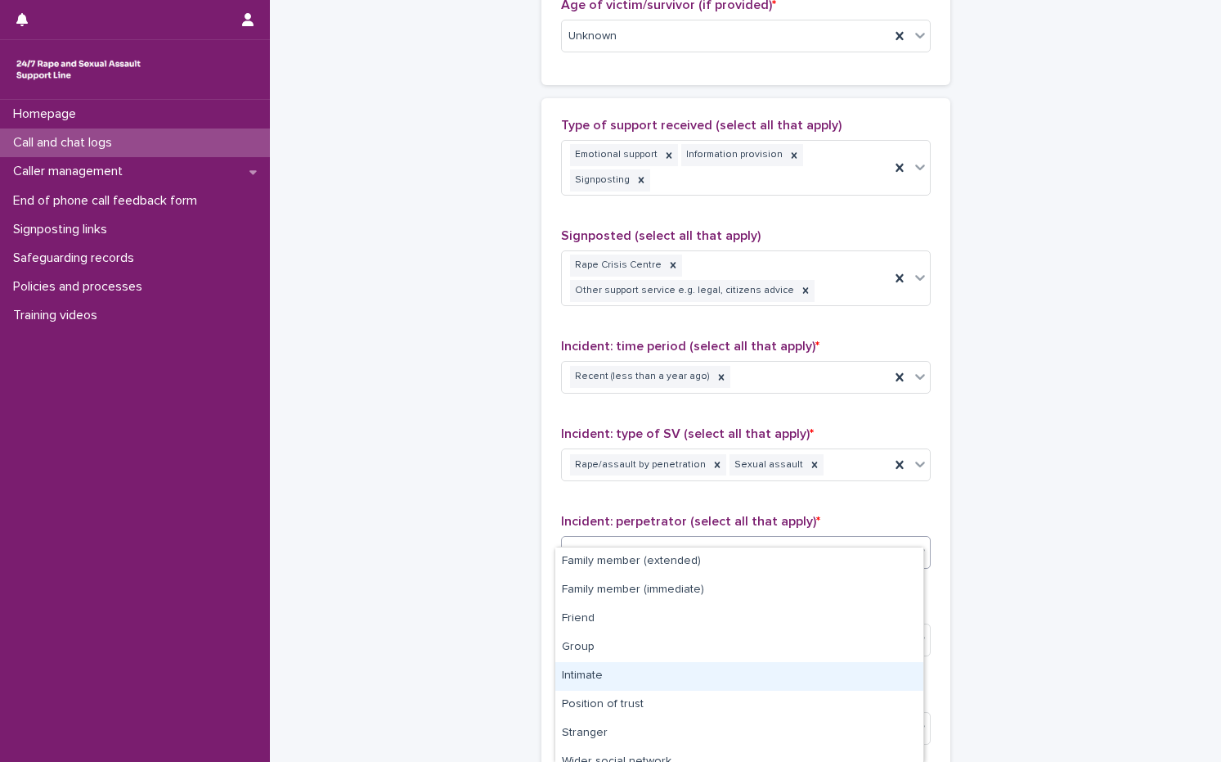
click at [627, 670] on div "Intimate" at bounding box center [739, 676] width 368 height 29
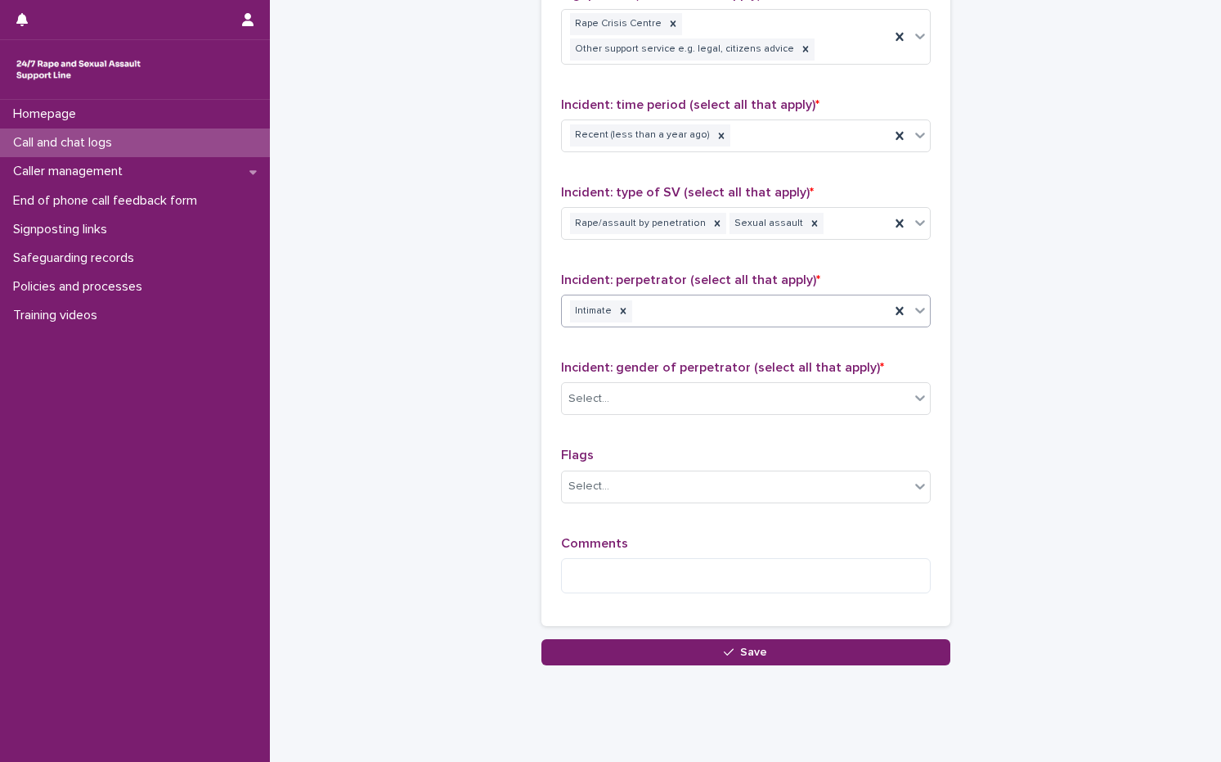
scroll to position [1157, 0]
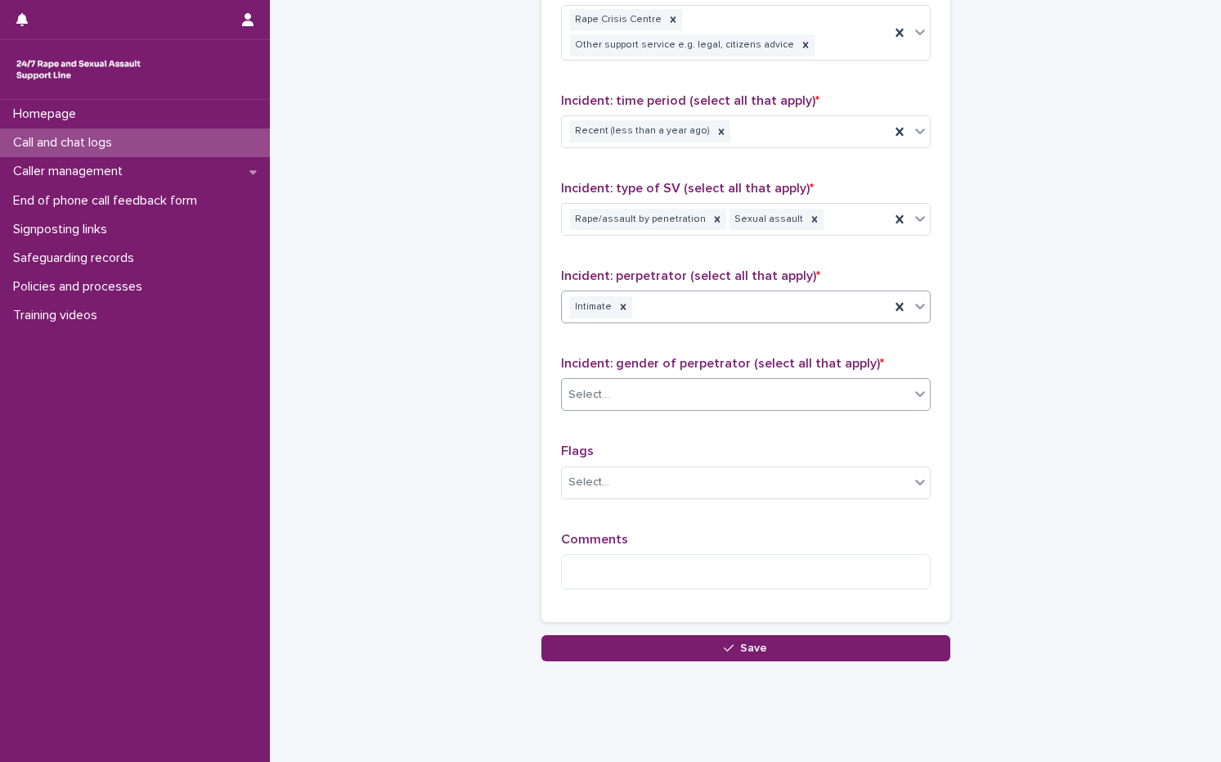
click at [609, 381] on div "Select..." at bounding box center [736, 394] width 348 height 27
click at [609, 554] on textarea at bounding box center [746, 571] width 370 height 35
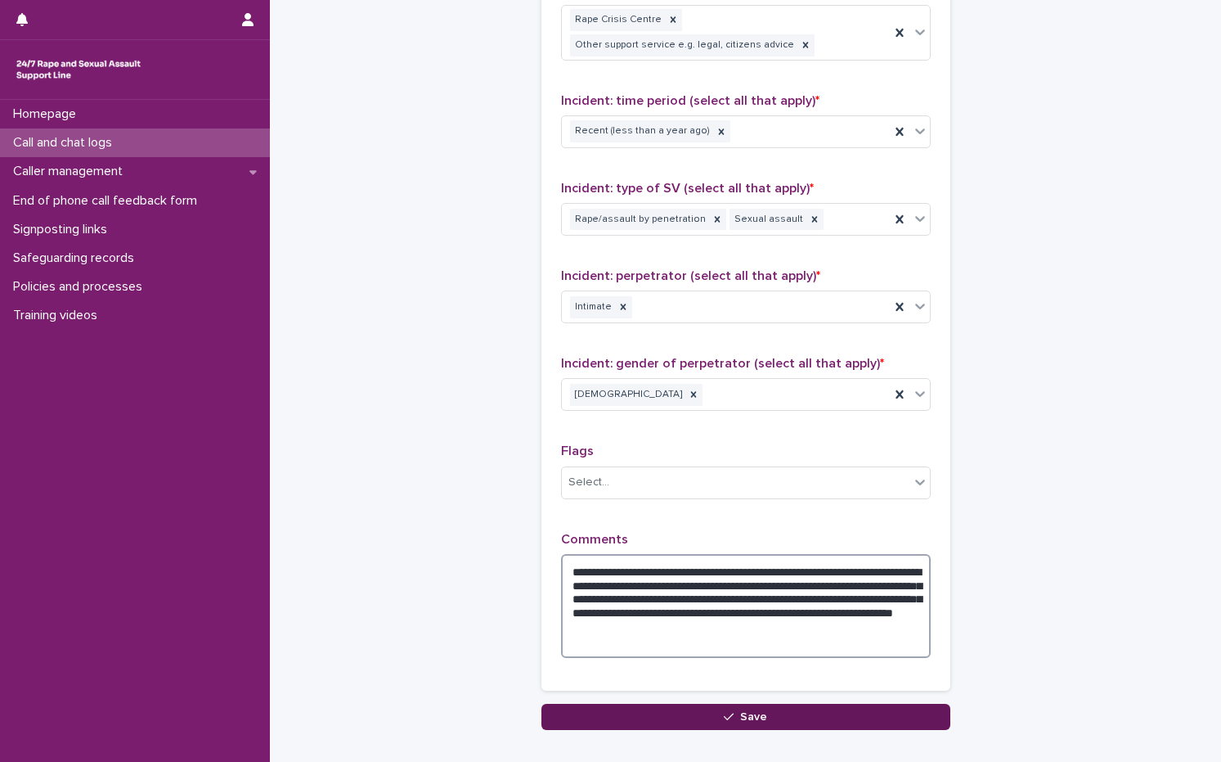
type textarea "**********"
click at [709, 704] on button "Save" at bounding box center [746, 717] width 409 height 26
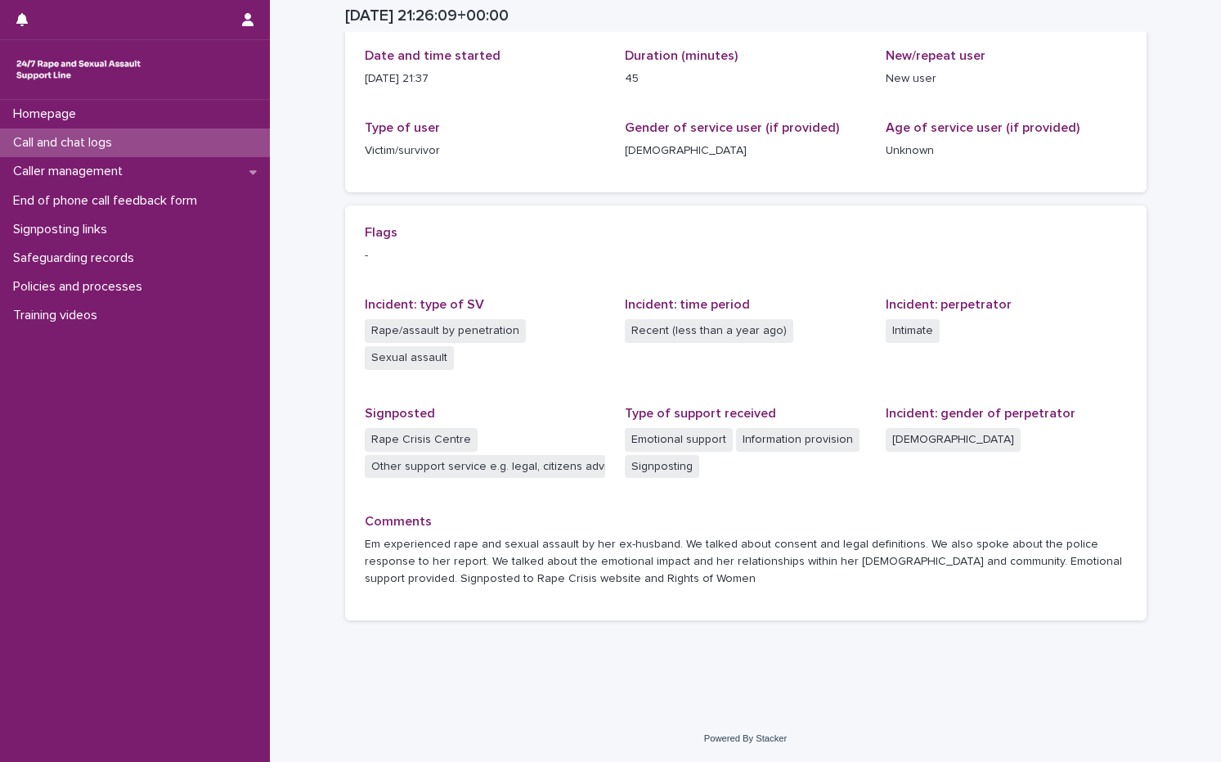
scroll to position [196, 0]
